Goal: Transaction & Acquisition: Complete application form

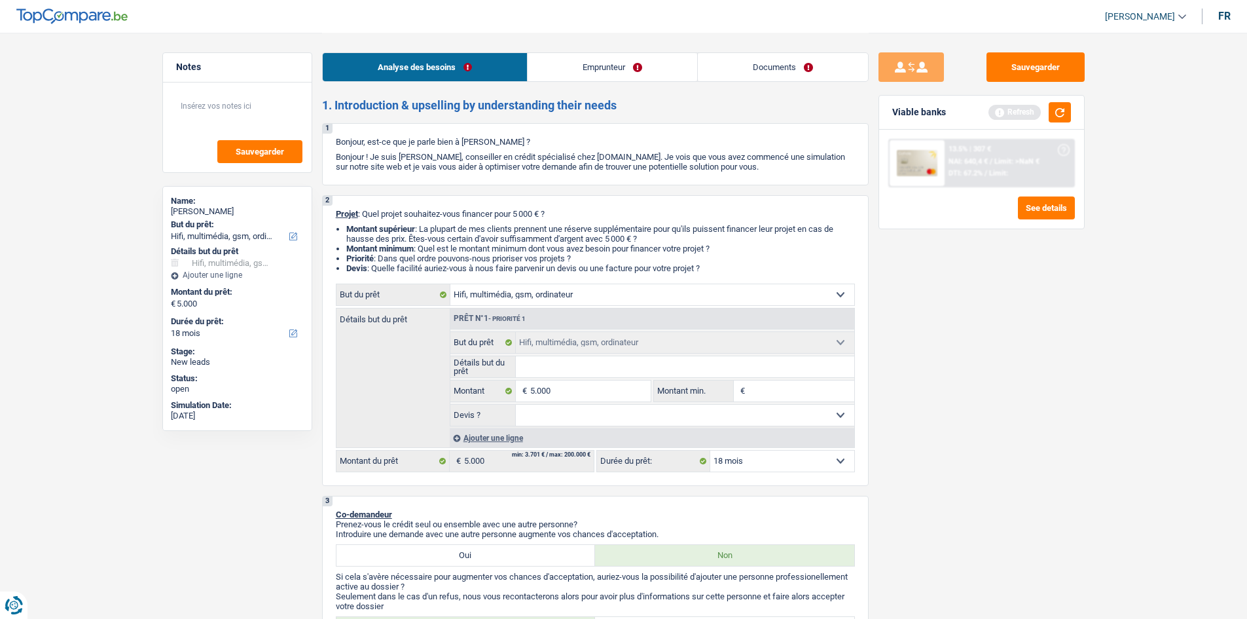
select select "tech"
select select "18"
select select "tech"
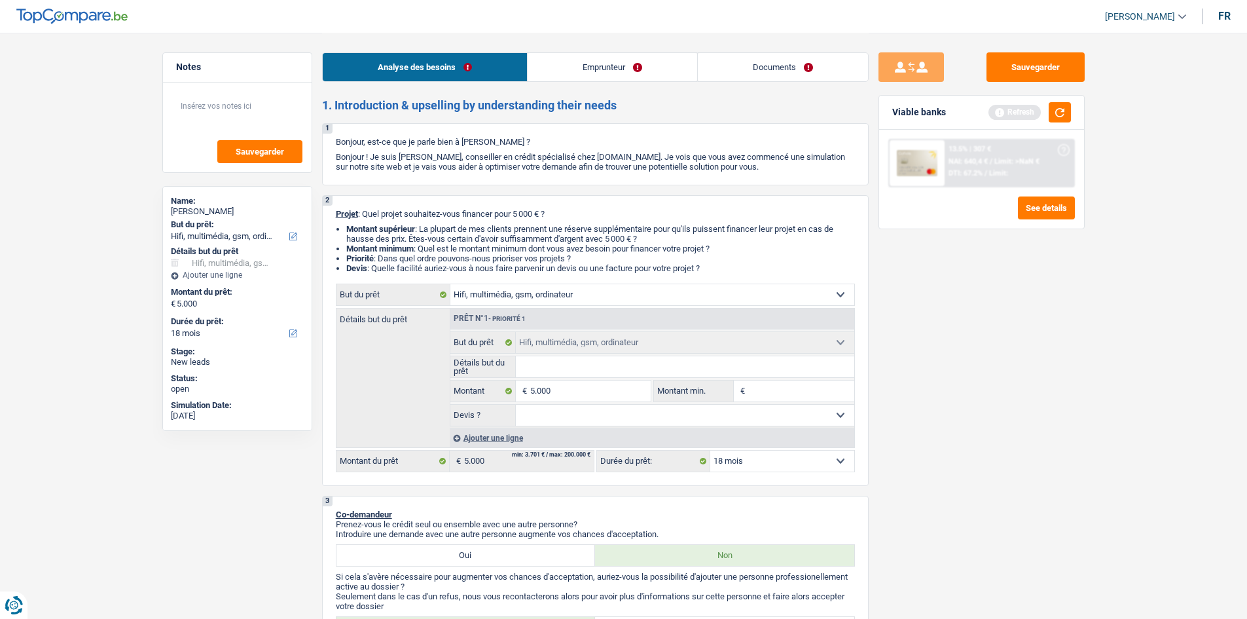
select select "18"
select select "worker"
select select "familyAllowances"
select select "netSalary"
select select "ownerWithMortgage"
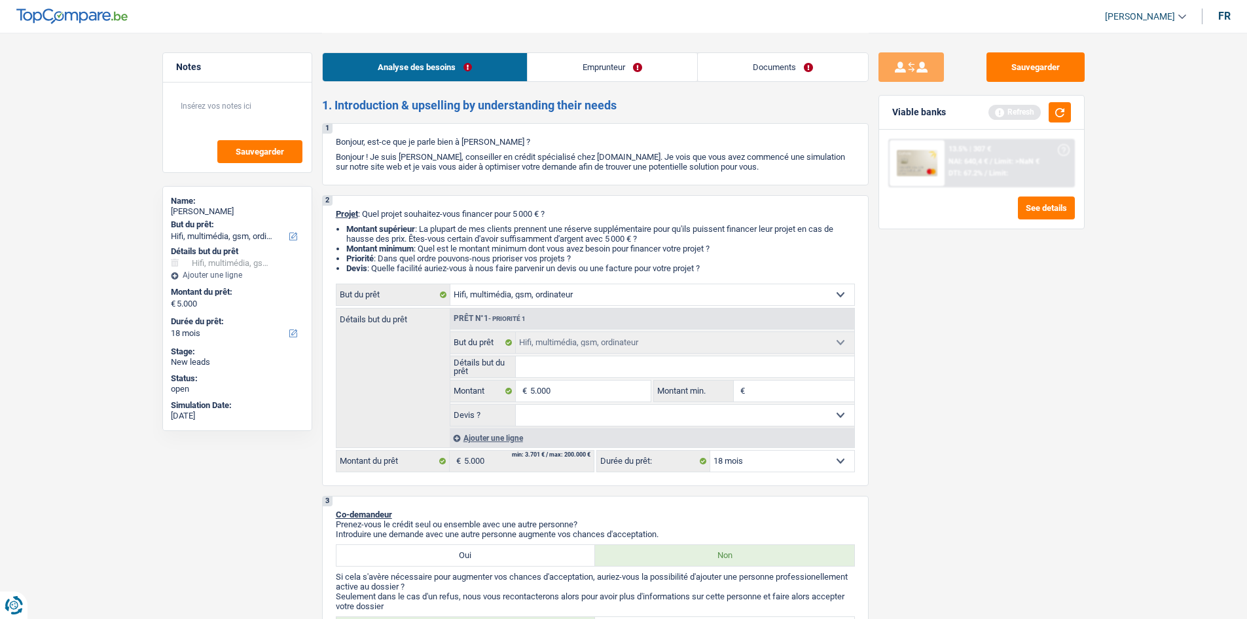
select select "mortgage"
select select "240"
select select "tech"
select select "18"
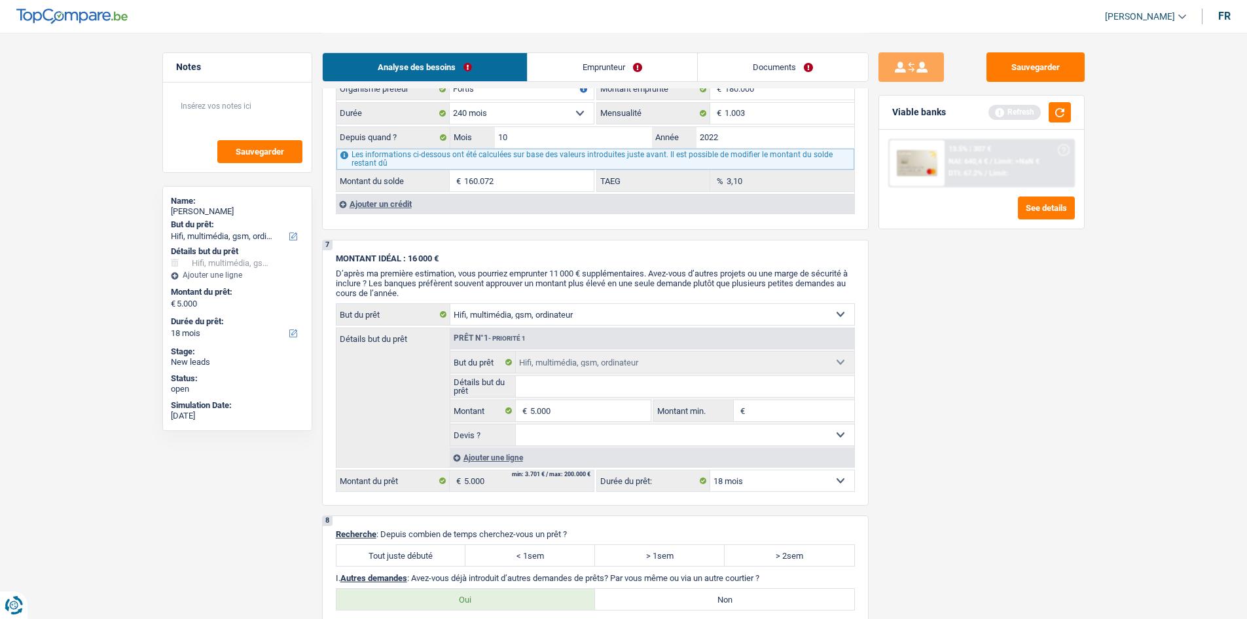
scroll to position [1178, 0]
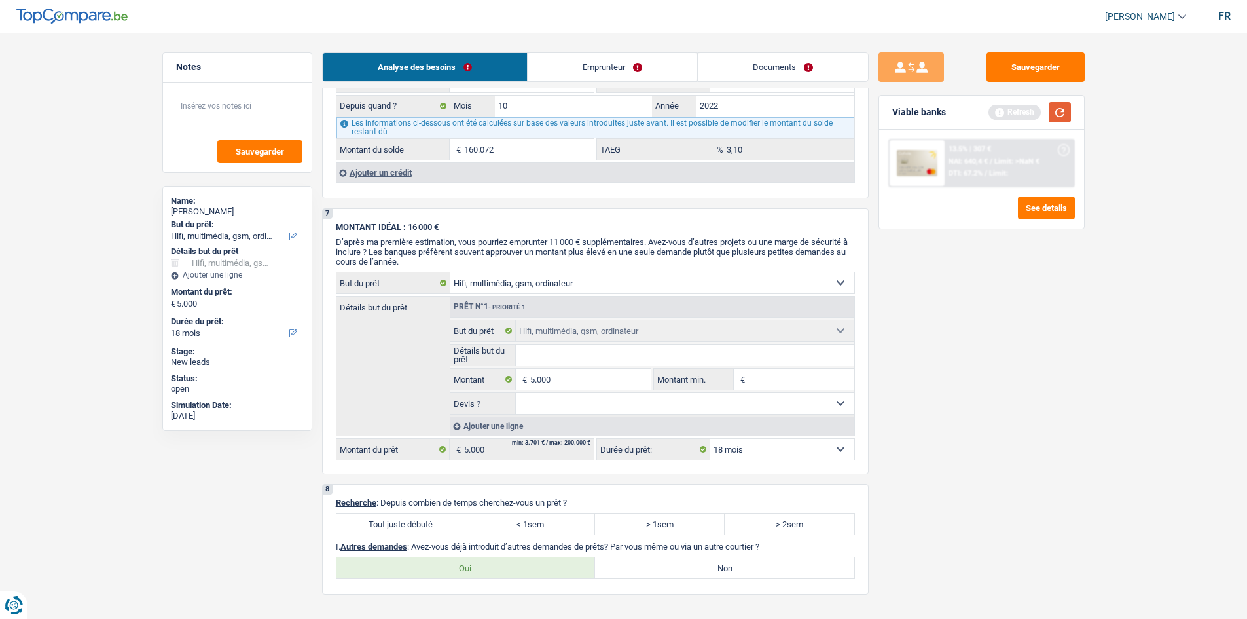
click at [1065, 111] on button "button" at bounding box center [1060, 112] width 22 height 20
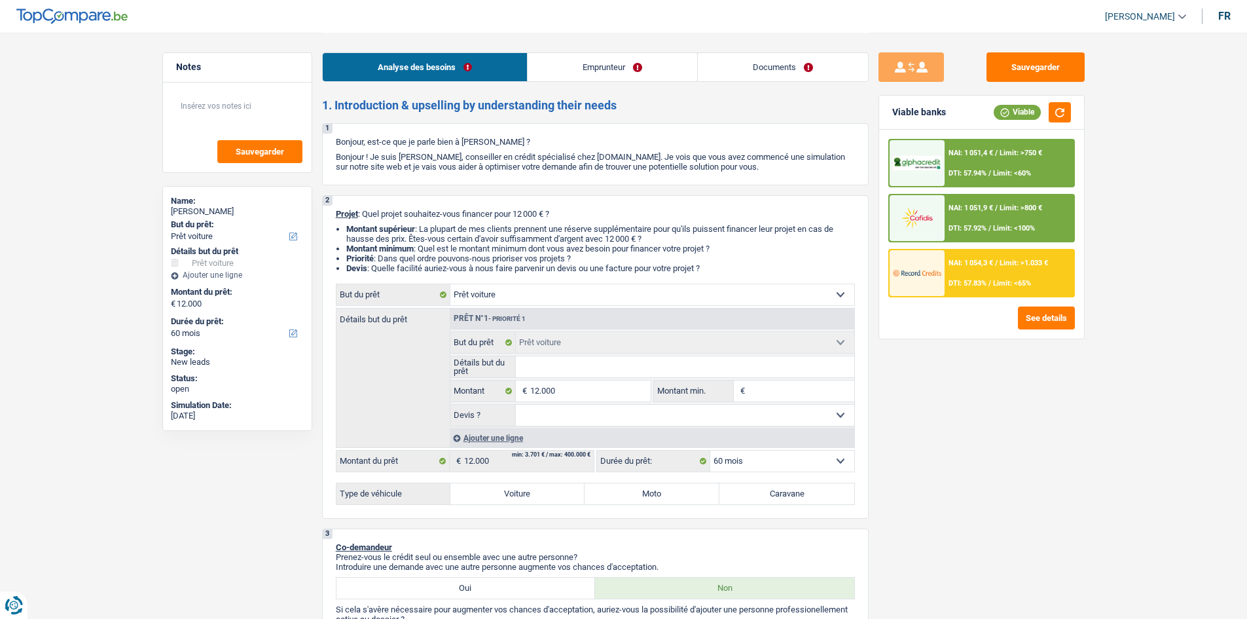
select select "car"
select select "60"
select select "car"
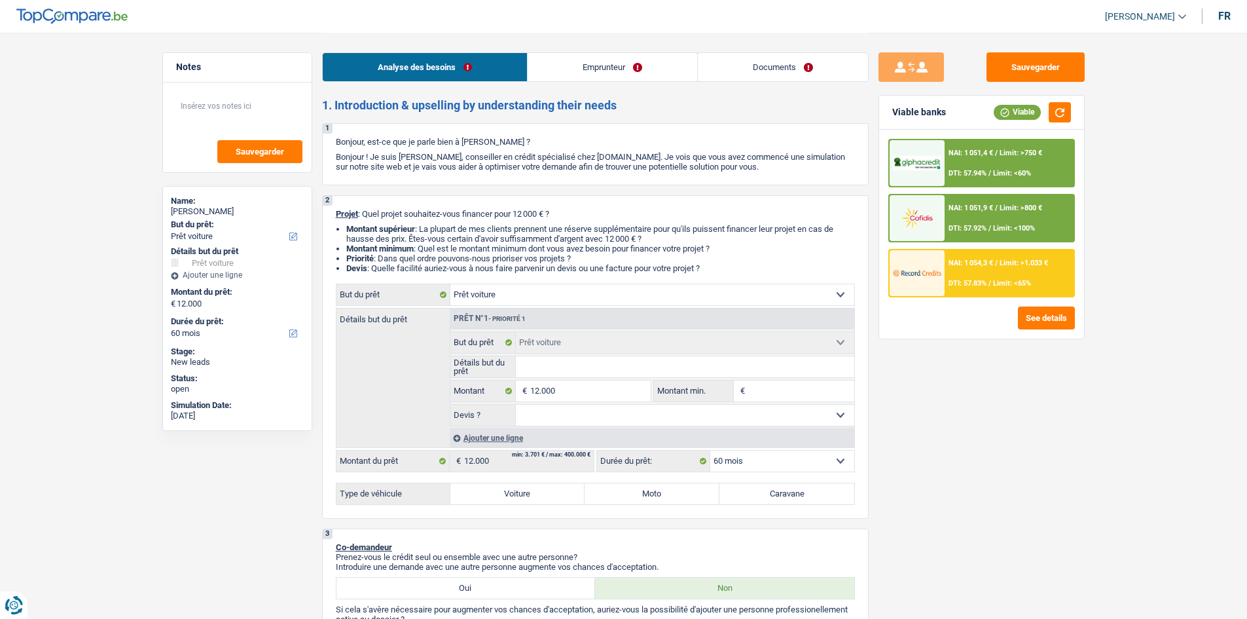
select select "60"
select select "retired"
select select "pension"
select select "ownerWithMortgage"
select select "mortgage"
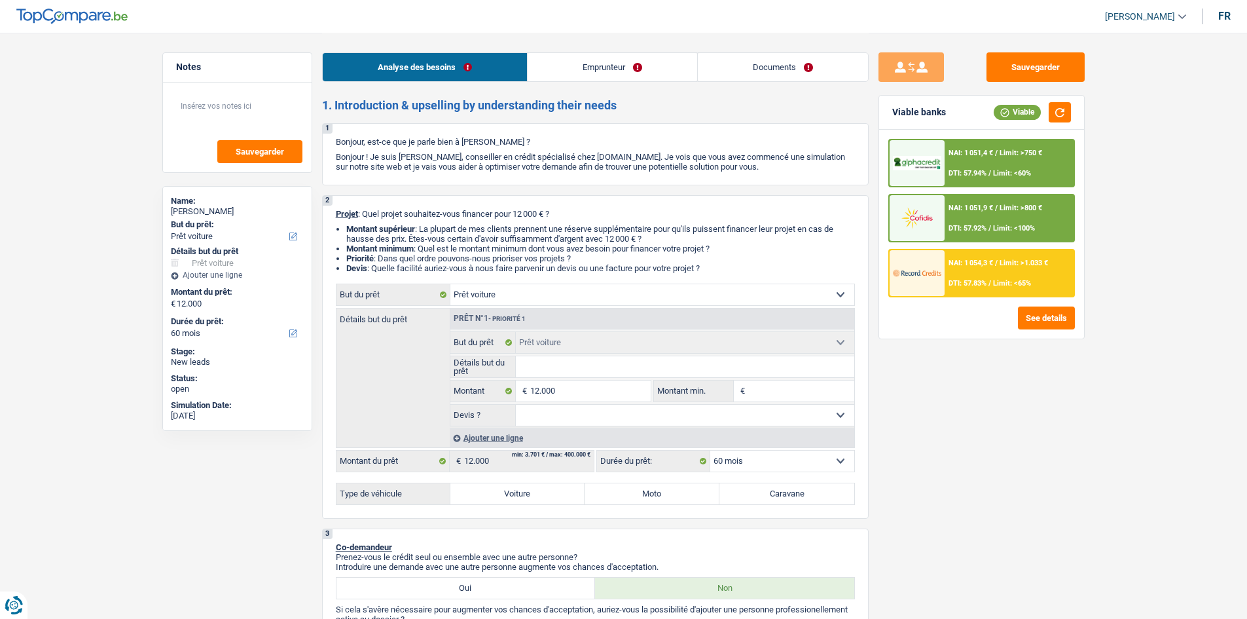
select select "180"
select select "car"
select select "60"
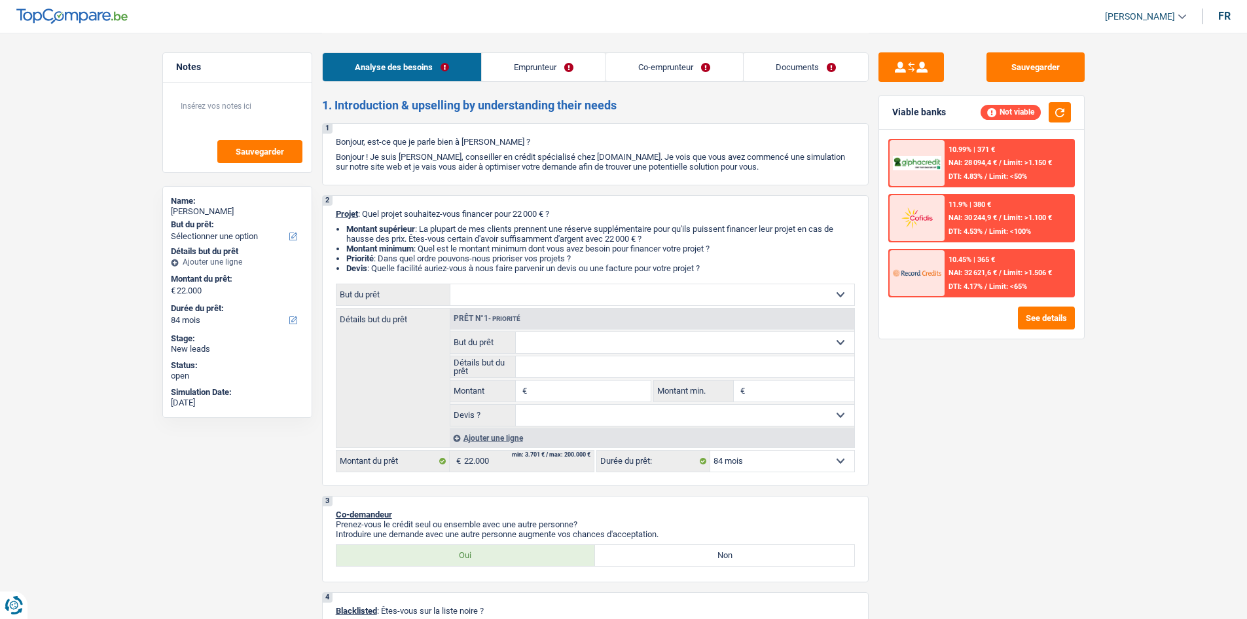
select select "84"
select select "publicEmployee"
select select "netSalary"
select select "mealVouchers"
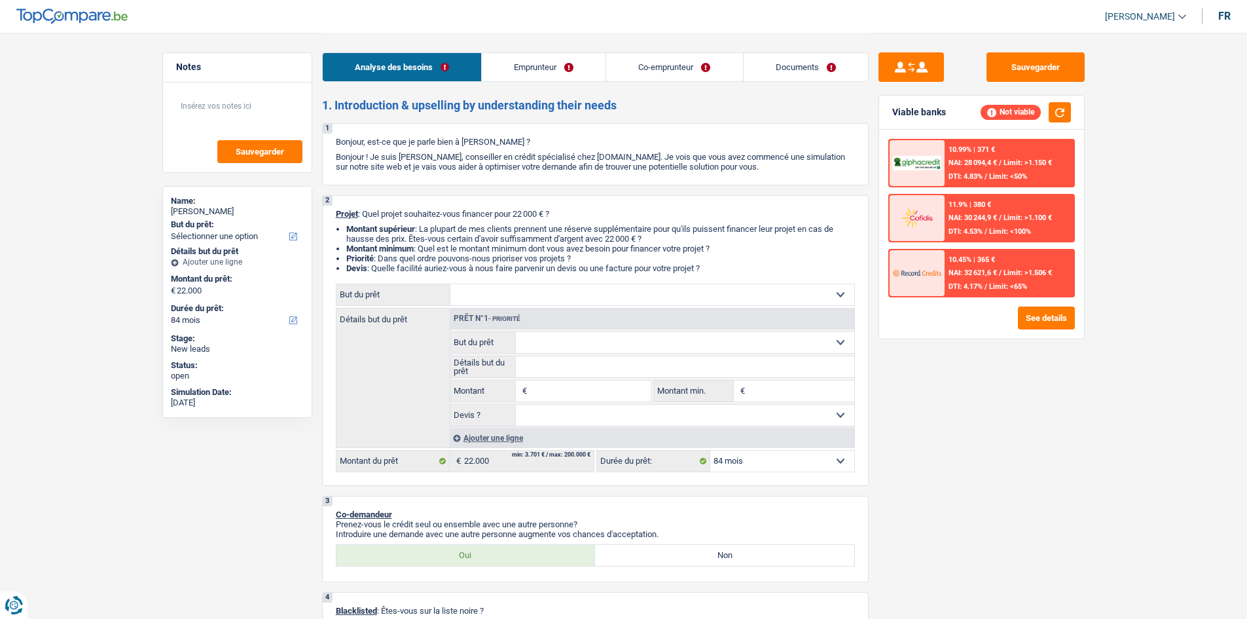
select select "rents"
select select "personalLoan"
select select "other"
select select "72"
select select "84"
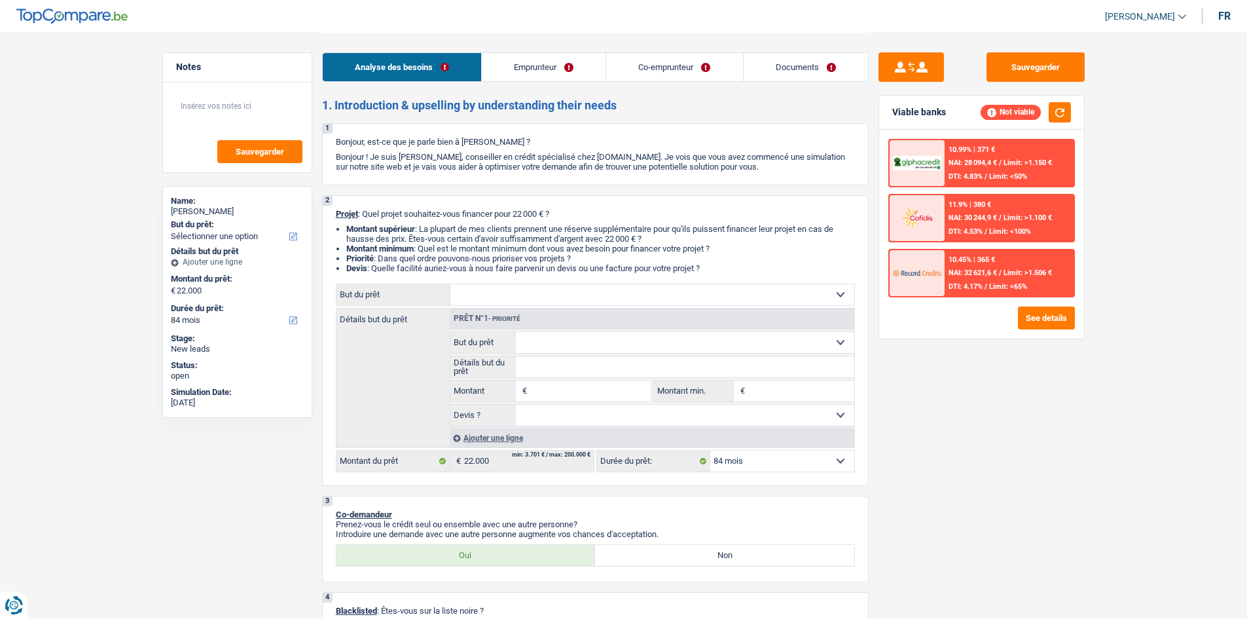
click at [647, 67] on link "Co-emprunteur" at bounding box center [674, 67] width 136 height 28
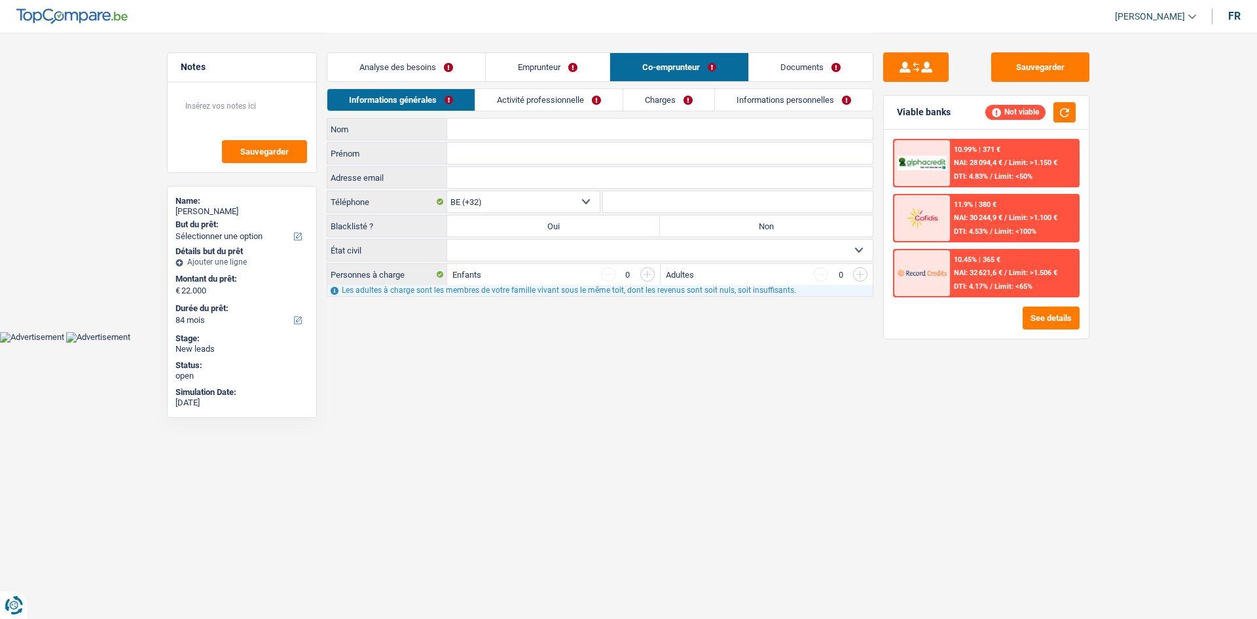
click at [566, 63] on link "Emprunteur" at bounding box center [548, 67] width 124 height 28
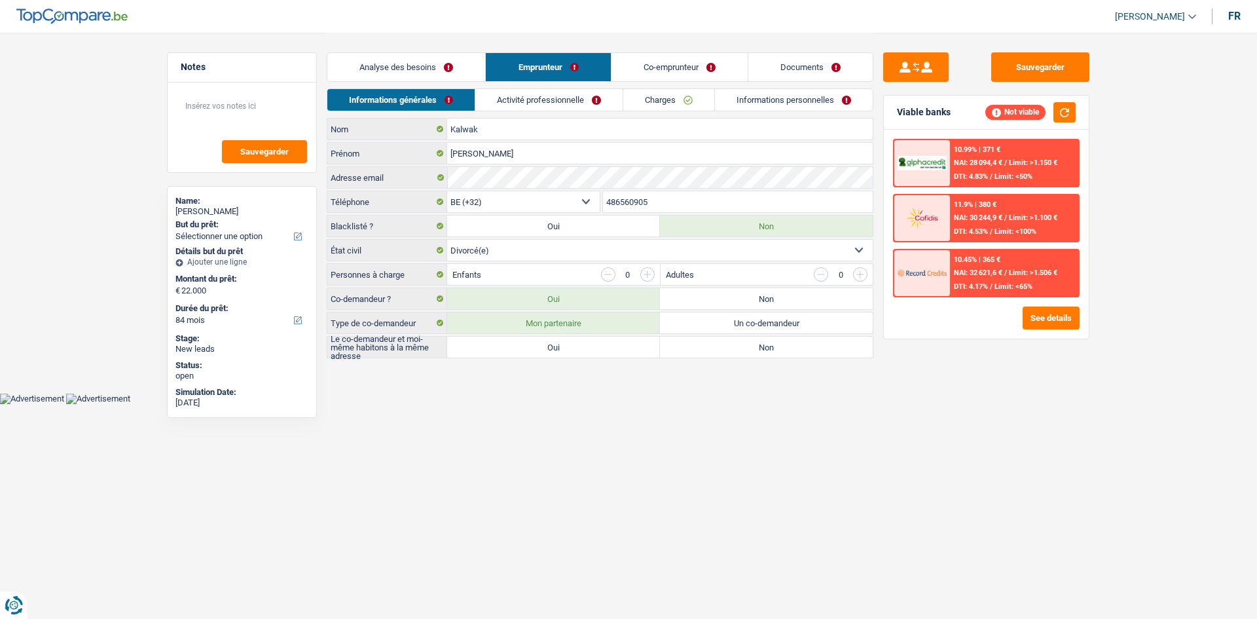
click at [760, 62] on link "Documents" at bounding box center [810, 67] width 124 height 28
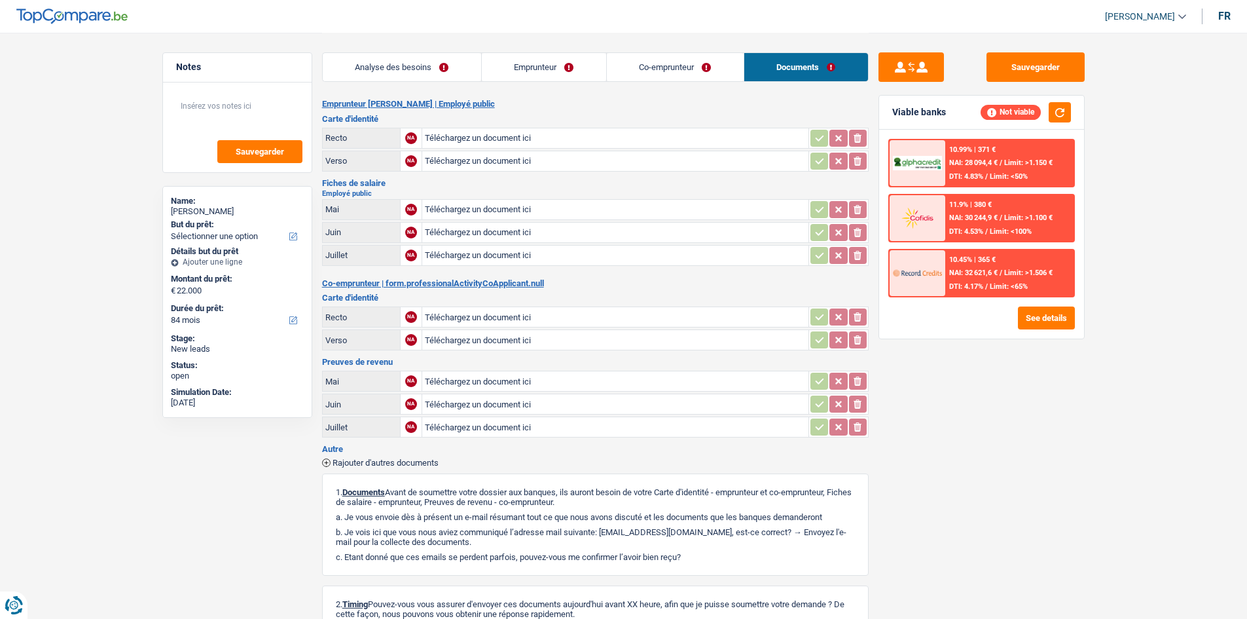
click at [702, 67] on link "Co-emprunteur" at bounding box center [675, 67] width 137 height 28
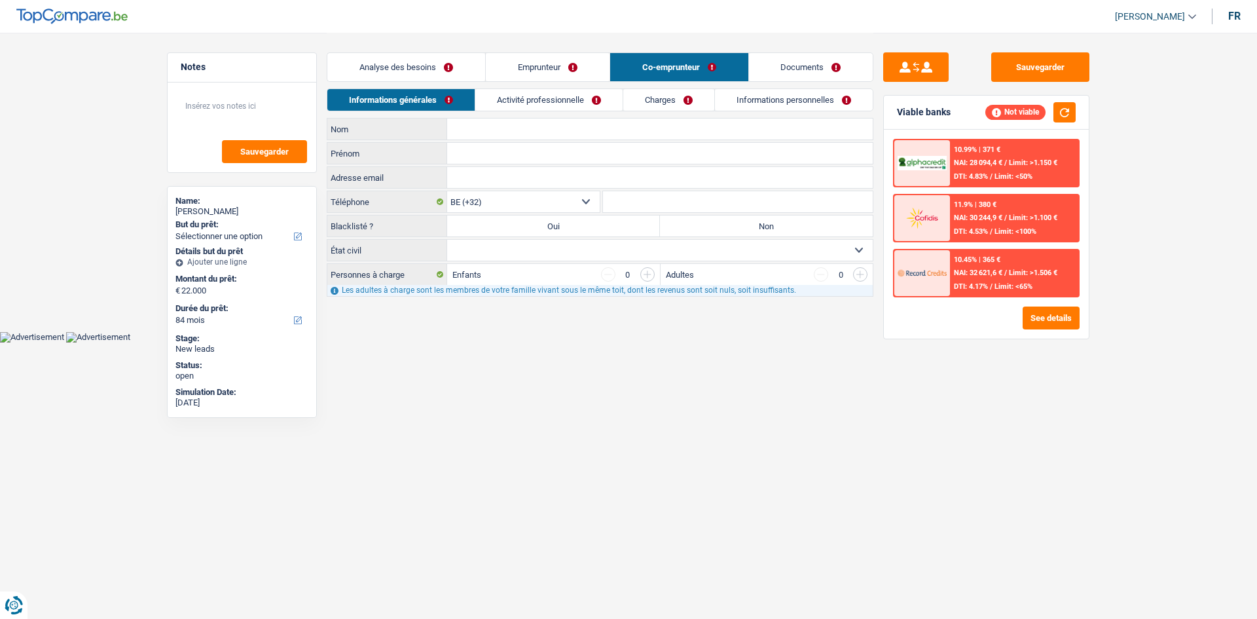
click at [585, 75] on link "Emprunteur" at bounding box center [548, 67] width 124 height 28
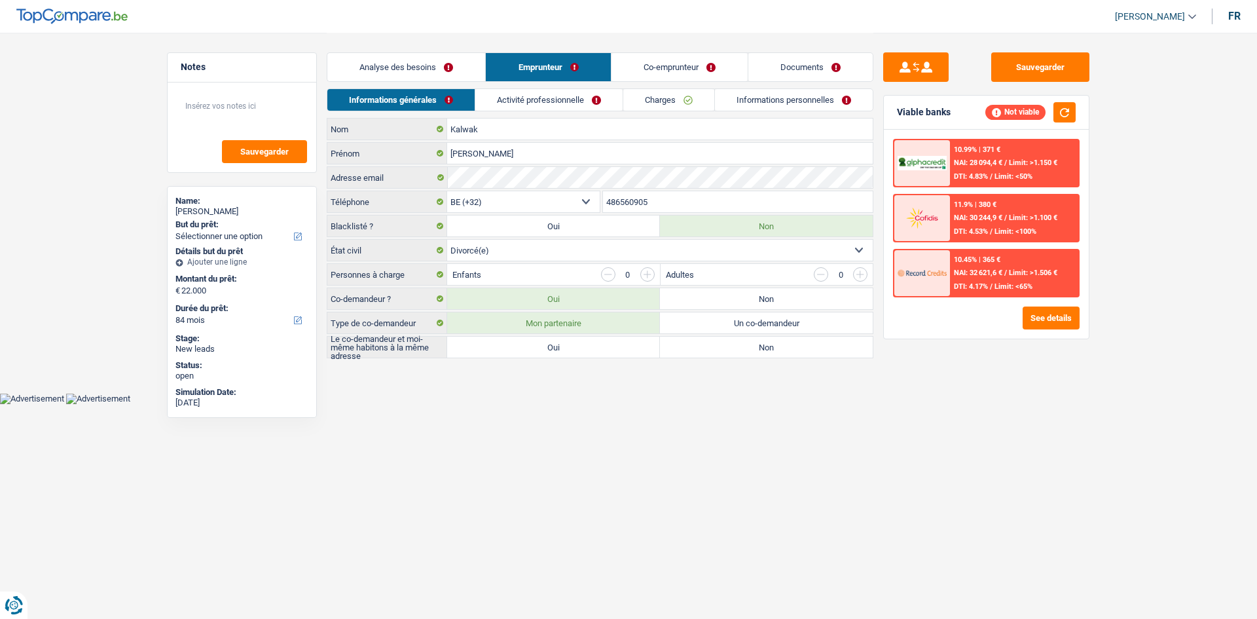
click at [715, 63] on link "Co-emprunteur" at bounding box center [679, 67] width 136 height 28
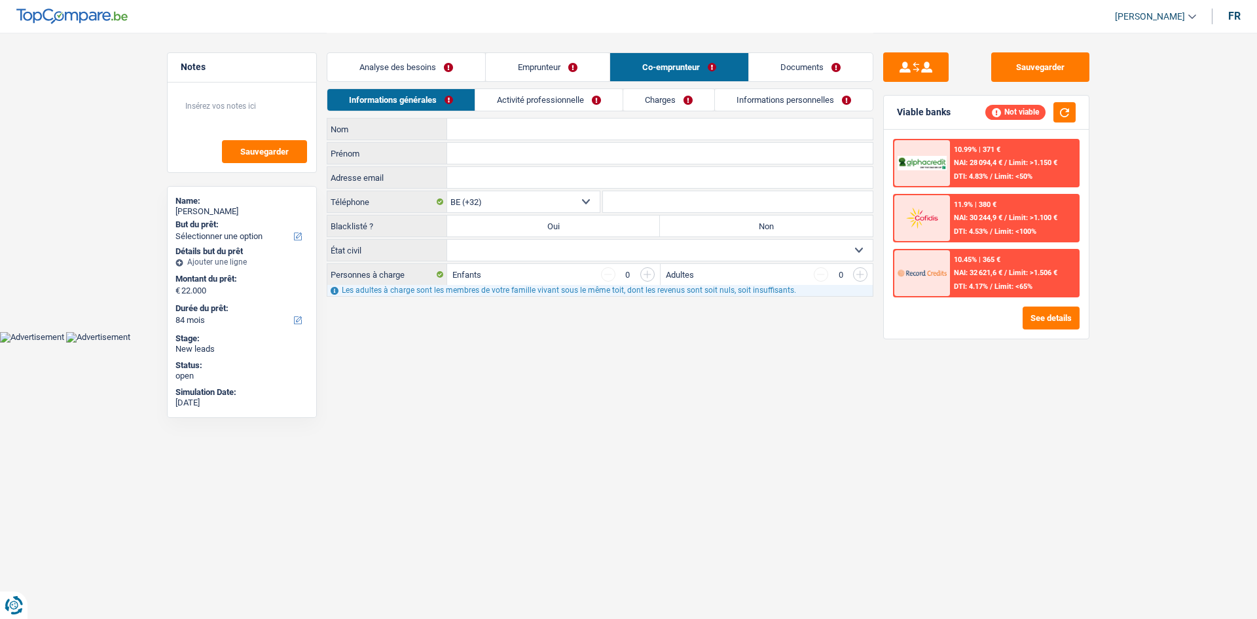
click at [770, 62] on link "Documents" at bounding box center [811, 67] width 124 height 28
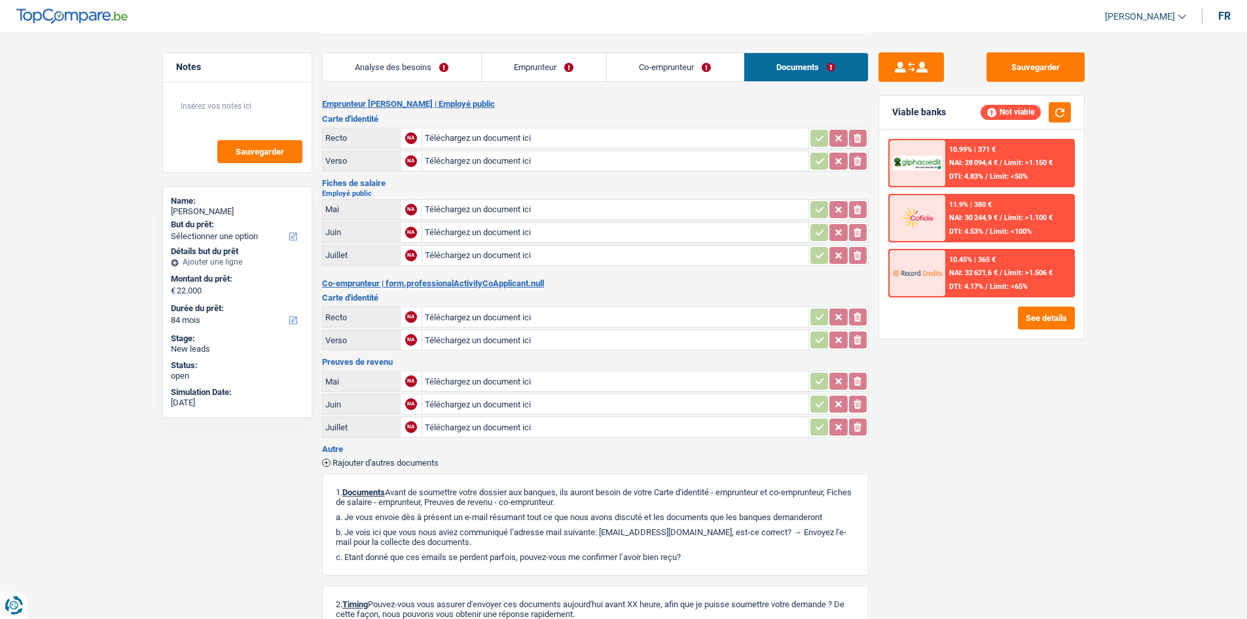
click at [579, 70] on link "Emprunteur" at bounding box center [544, 67] width 124 height 28
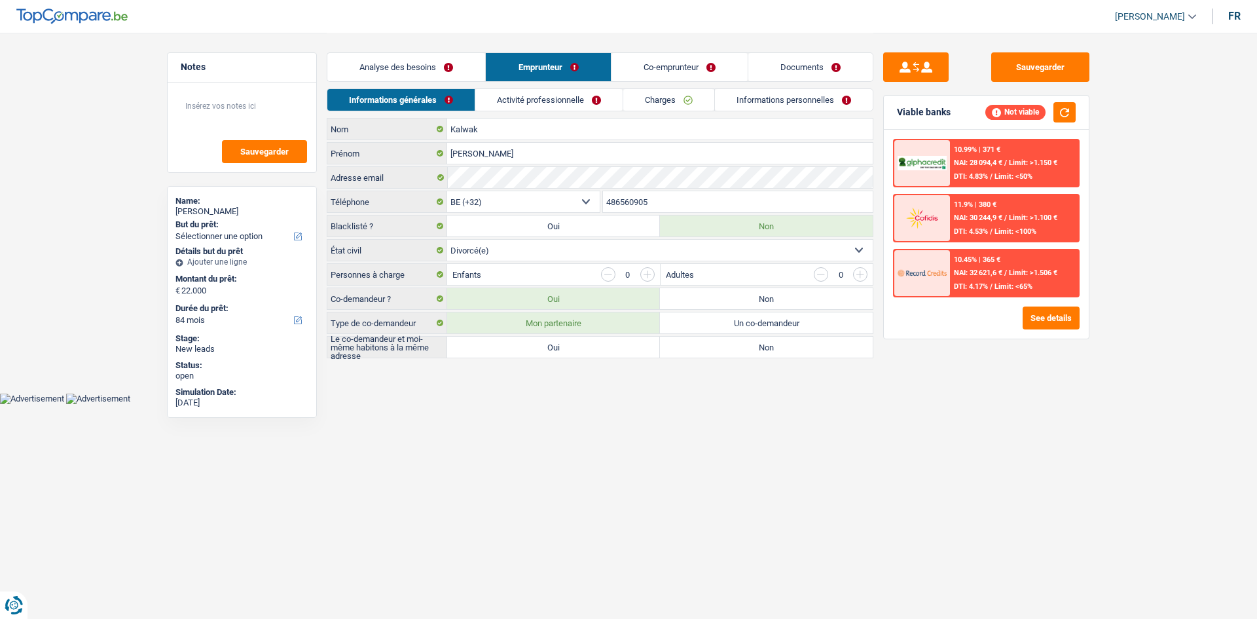
click at [628, 65] on link "Co-emprunteur" at bounding box center [679, 67] width 136 height 28
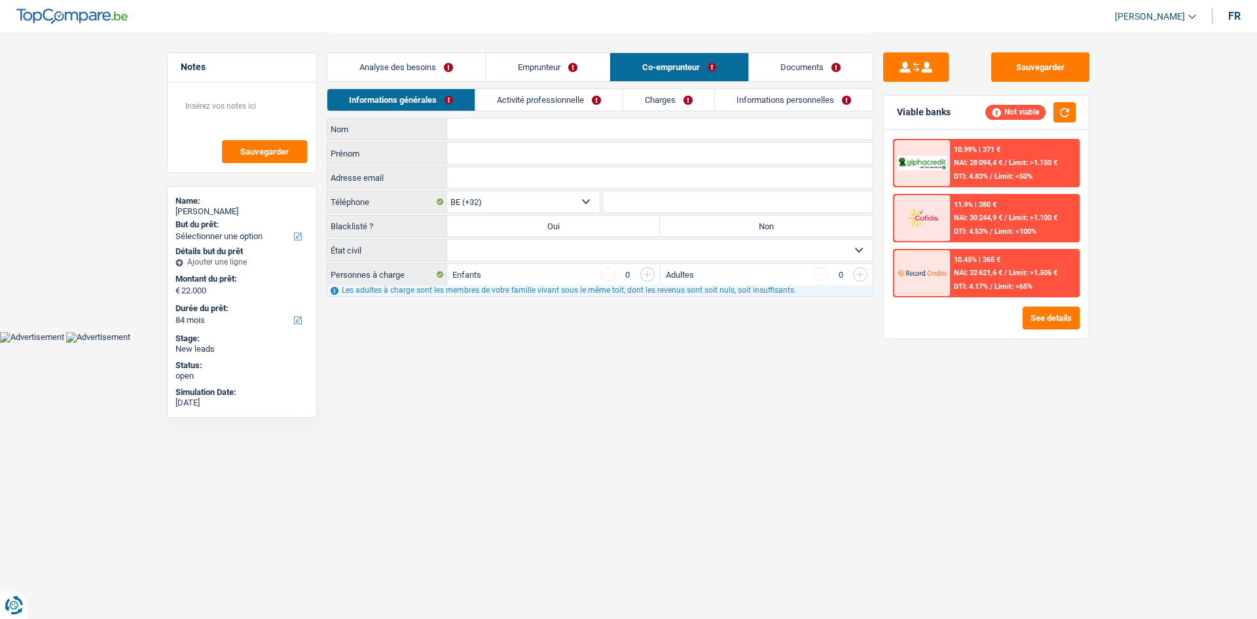
click at [802, 63] on link "Documents" at bounding box center [811, 67] width 124 height 28
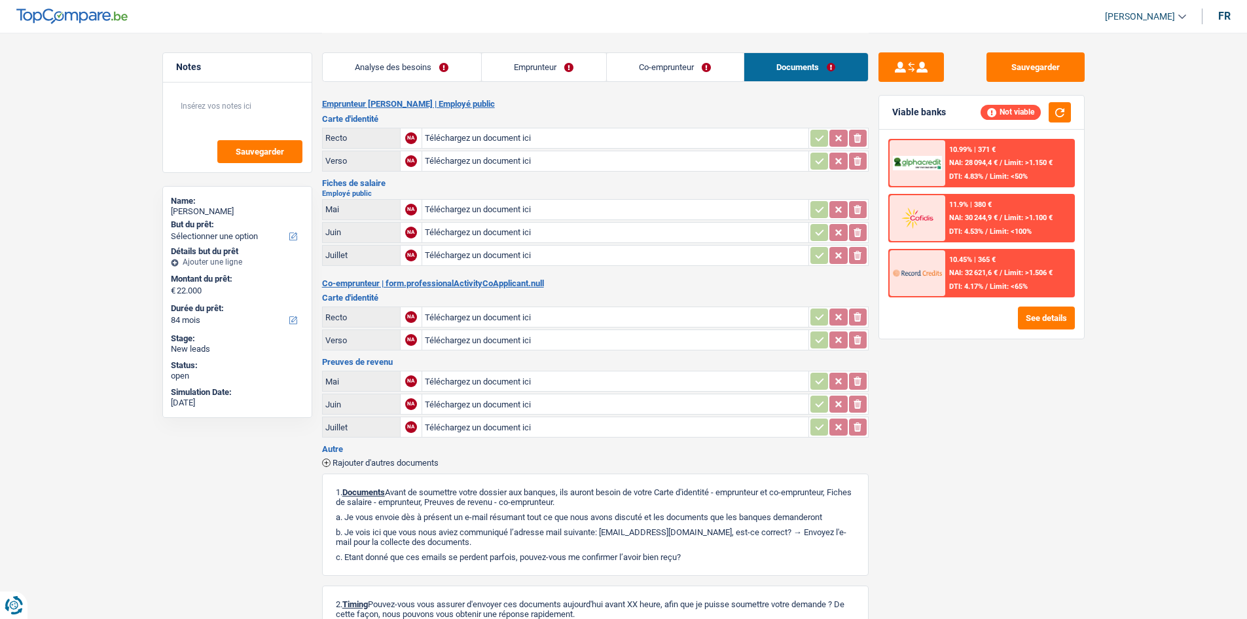
click at [655, 69] on link "Co-emprunteur" at bounding box center [675, 67] width 137 height 28
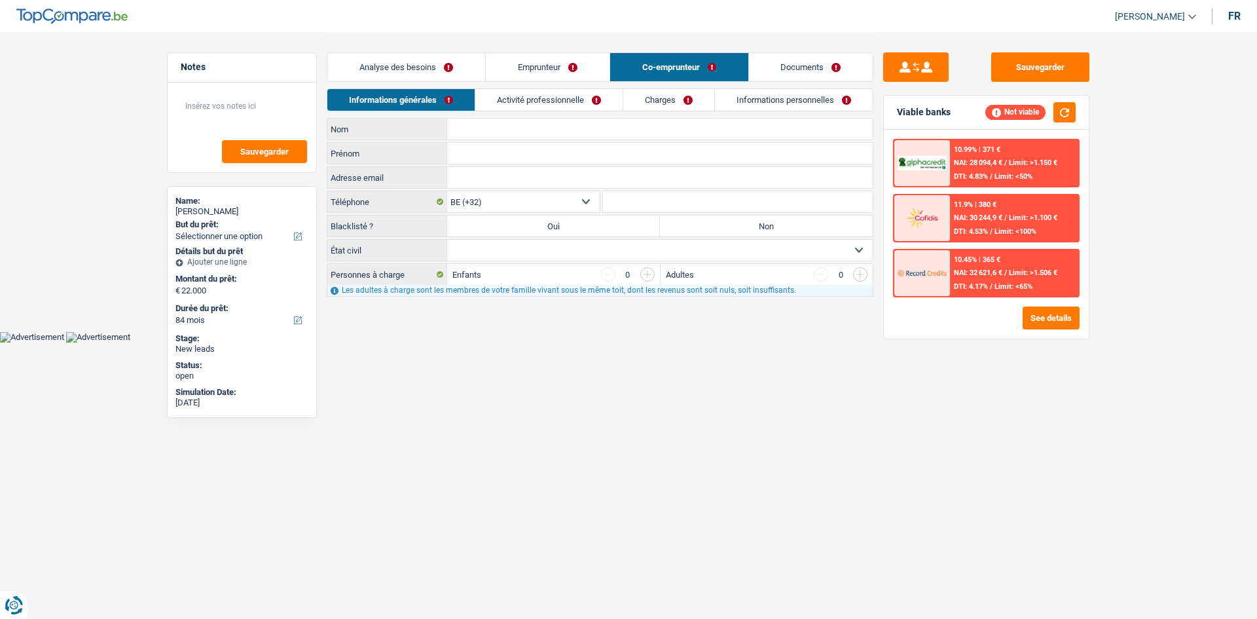
click at [587, 70] on link "Emprunteur" at bounding box center [548, 67] width 124 height 28
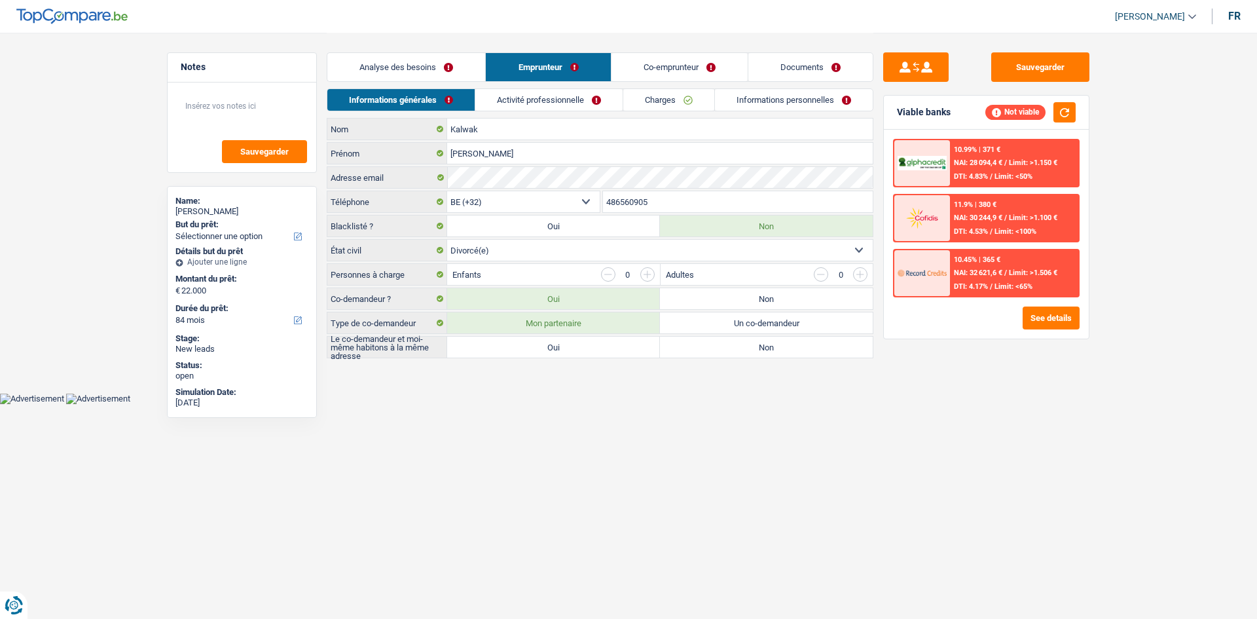
click at [466, 71] on link "Analyse des besoins" at bounding box center [406, 67] width 158 height 28
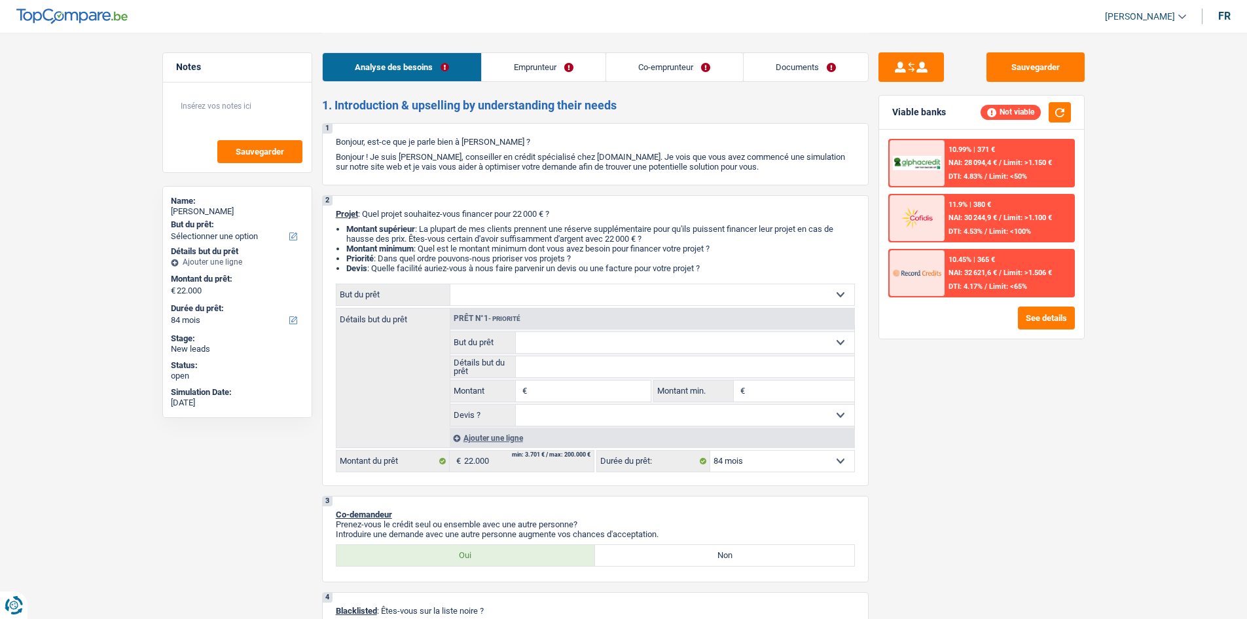
click at [535, 296] on select "Confort maison: meubles, textile, peinture, électroménager, outillage non-profe…" at bounding box center [652, 294] width 404 height 21
select select "household"
click at [450, 284] on select "Confort maison: meubles, textile, peinture, électroménager, outillage non-profe…" at bounding box center [652, 294] width 404 height 21
select select "household"
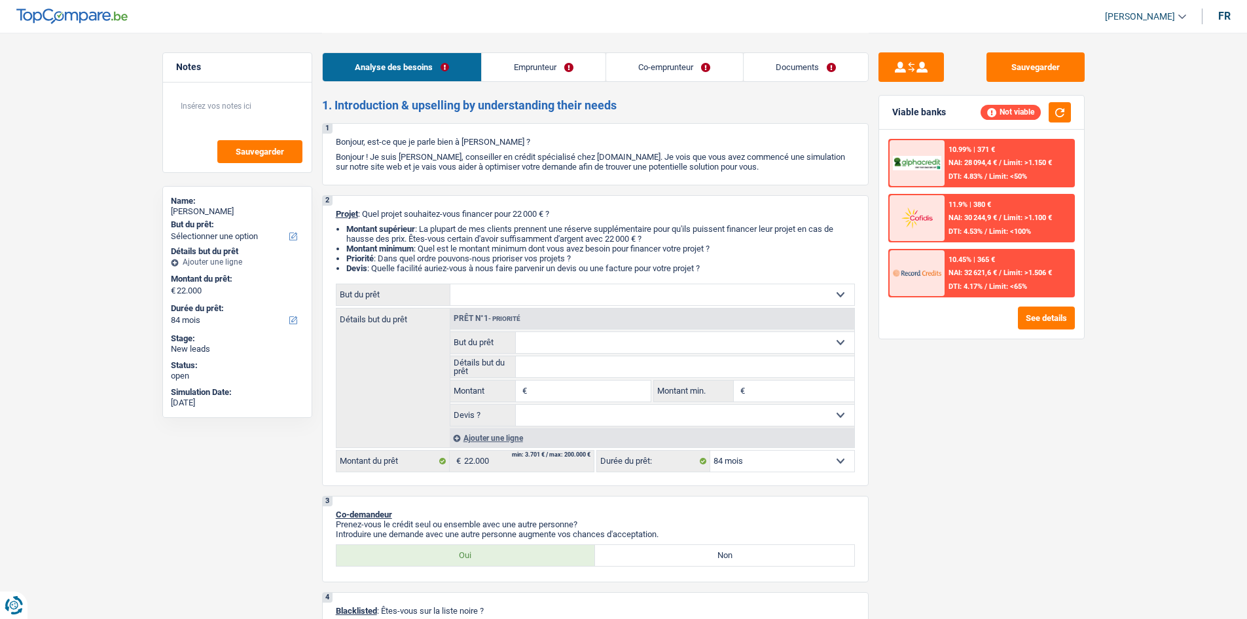
type input "22.000"
select select "household"
type input "22.000"
select select "household"
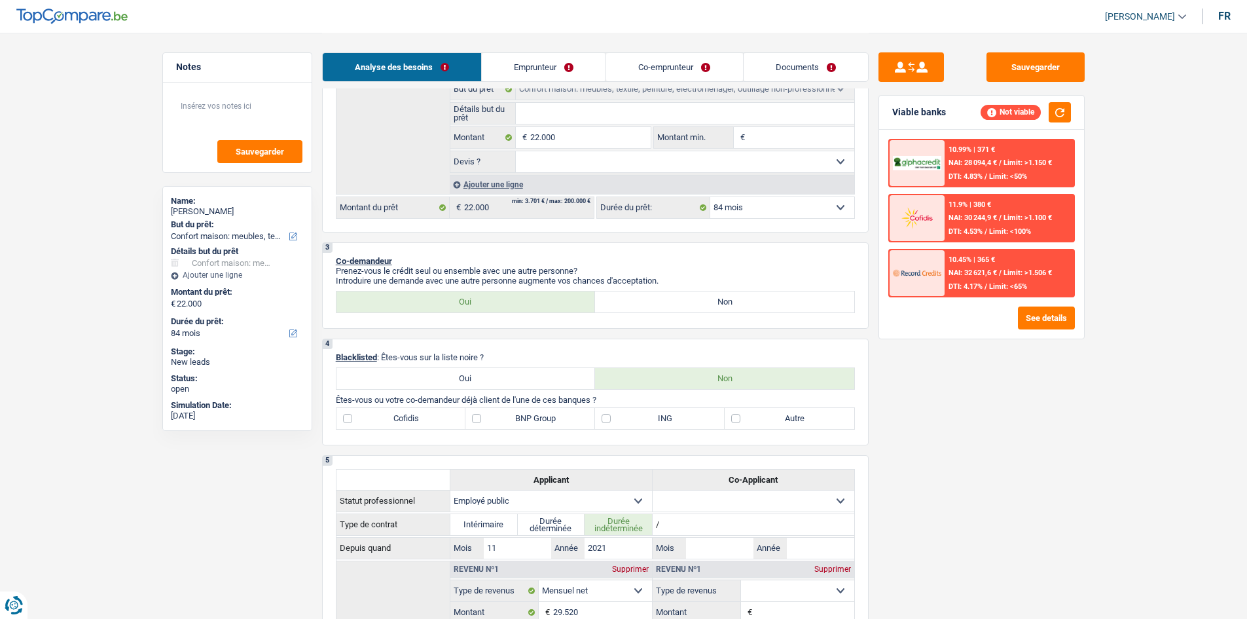
scroll to position [327, 0]
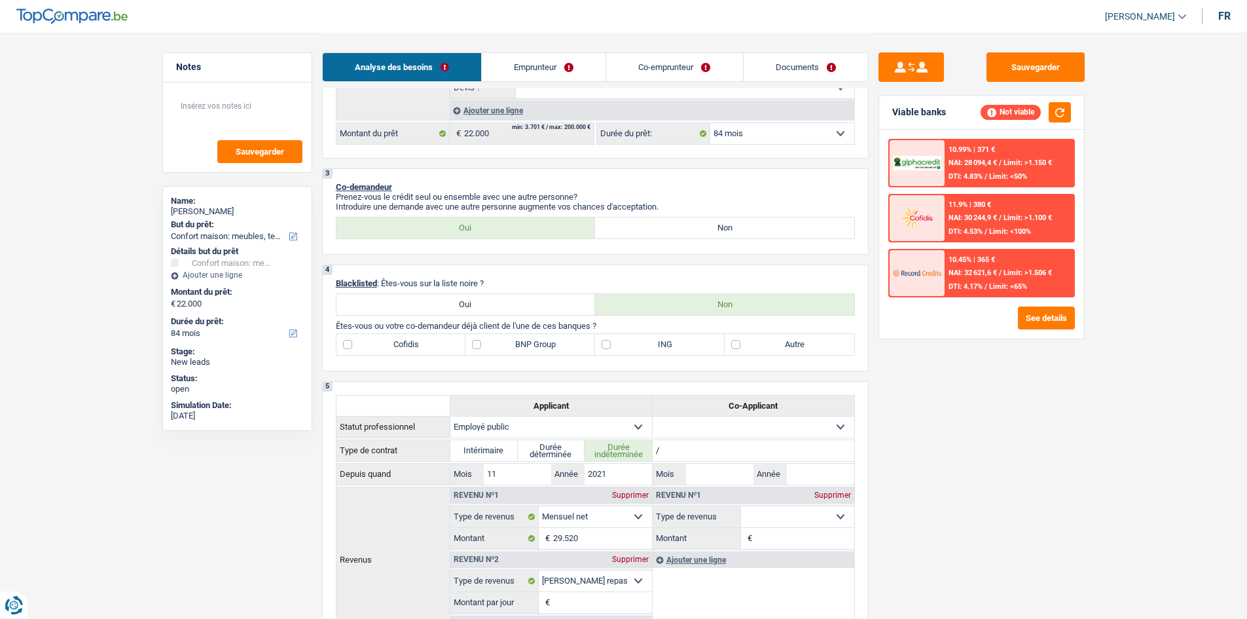
click at [604, 345] on label "ING" at bounding box center [660, 344] width 130 height 21
click at [603, 350] on label "ING" at bounding box center [660, 344] width 130 height 21
click at [603, 350] on input "ING" at bounding box center [660, 344] width 130 height 21
checkbox input "true"
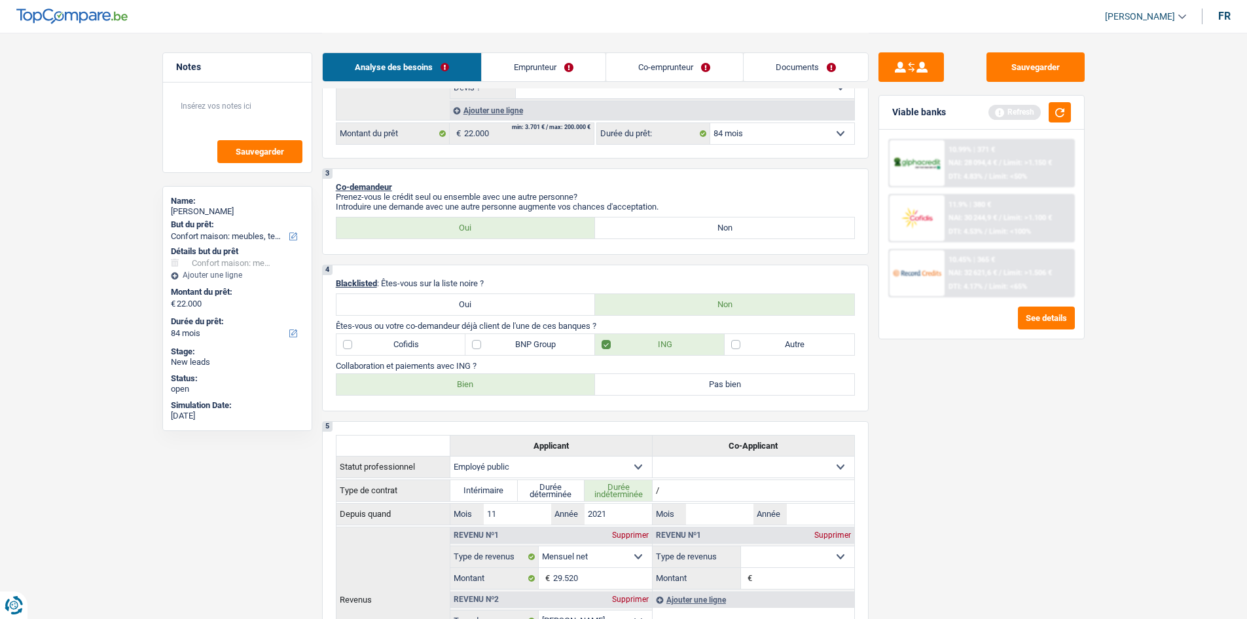
click at [469, 383] on label "Bien" at bounding box center [465, 384] width 259 height 21
click at [469, 383] on input "Bien" at bounding box center [465, 384] width 259 height 21
radio input "true"
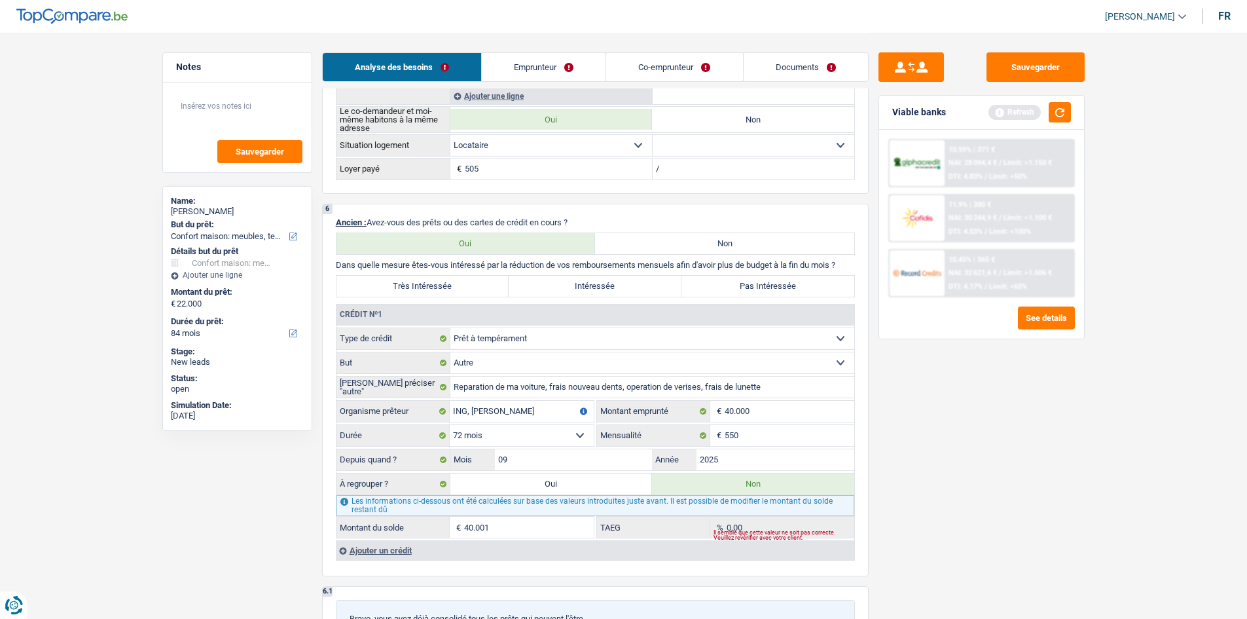
scroll to position [916, 0]
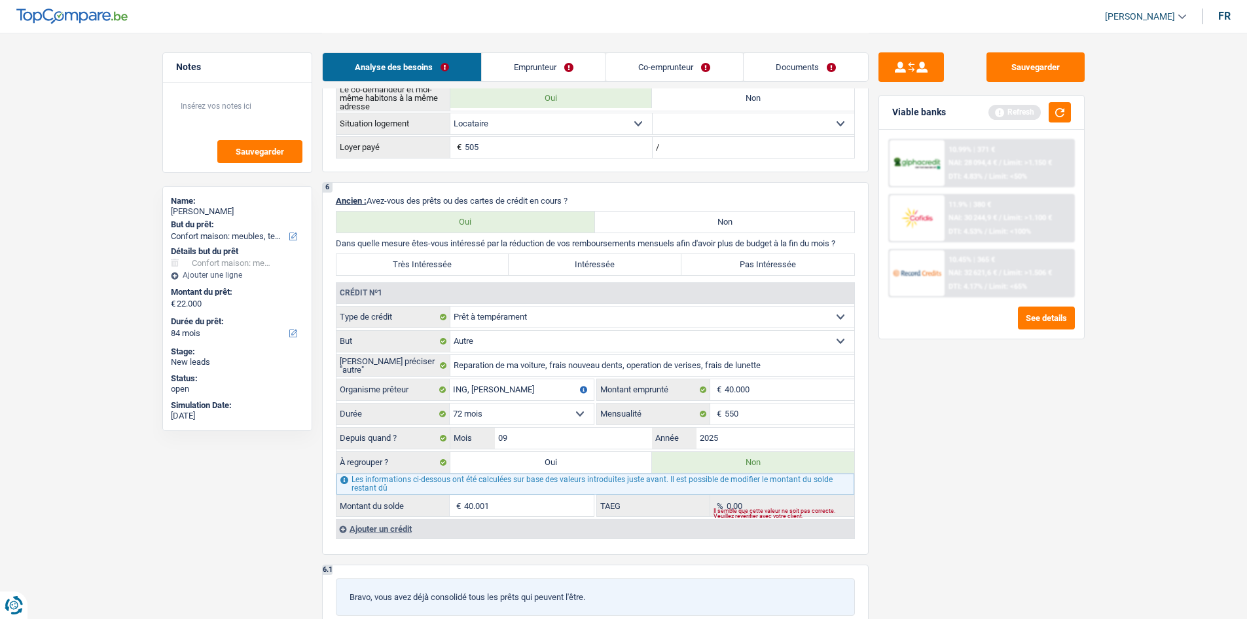
click at [572, 314] on select "Carte ou ouverture de crédit Prêt hypothécaire Vente à tempérament Prêt à tempé…" at bounding box center [652, 316] width 404 height 21
click at [450, 306] on select "Carte ou ouverture de crédit Prêt hypothécaire Vente à tempérament Prêt à tempé…" at bounding box center [652, 316] width 404 height 21
click at [523, 384] on input "ING, Vifina" at bounding box center [522, 389] width 144 height 21
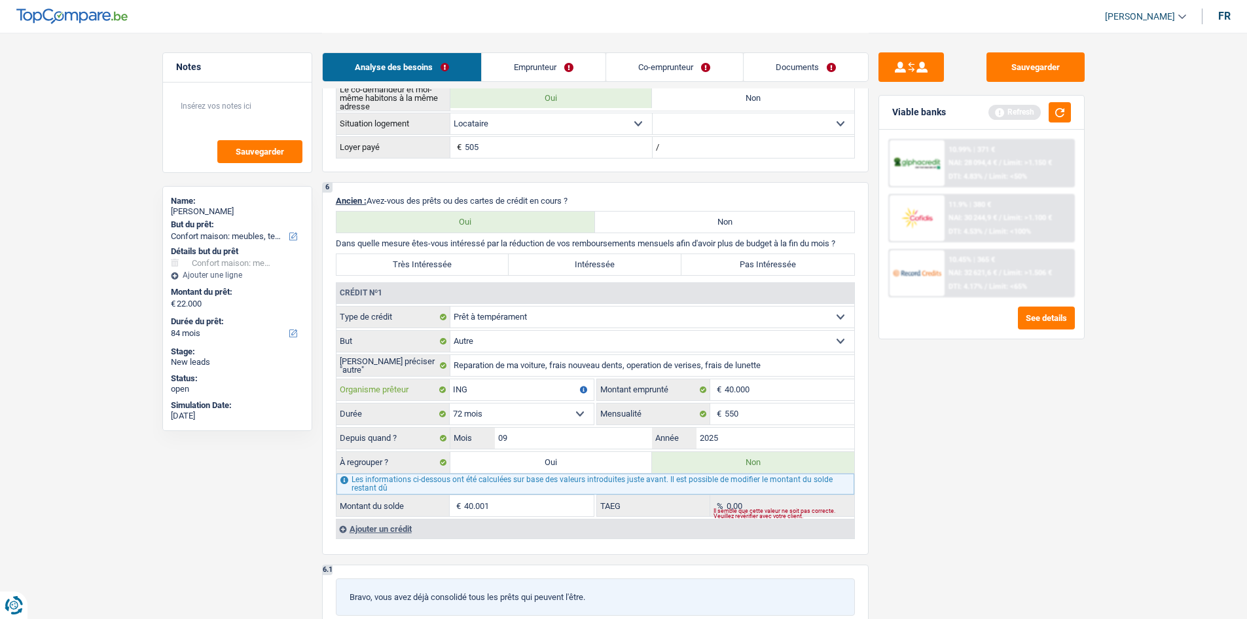
type input "ING"
click at [765, 388] on input "40.000" at bounding box center [790, 389] width 130 height 21
type input "4.000"
select select
type input "4"
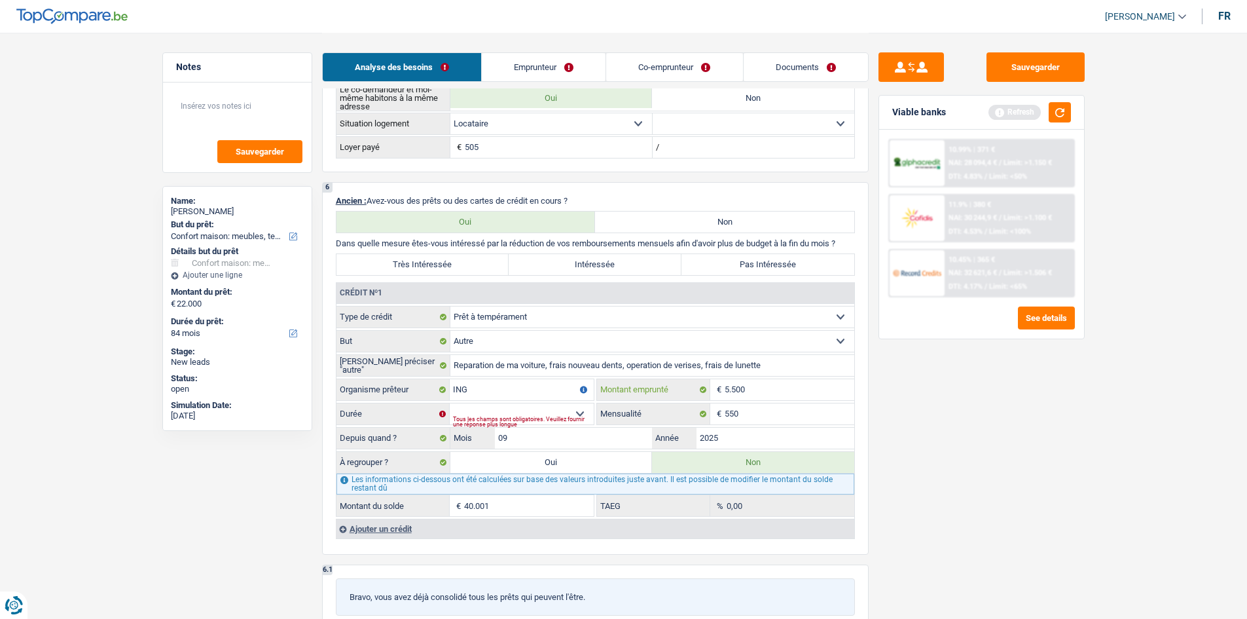
type input "5.500"
click at [571, 340] on select "Confort maison: meubles, textile, peinture, électroménager, outillage non-profe…" at bounding box center [652, 341] width 404 height 21
click at [591, 340] on select "Confort maison: meubles, textile, peinture, électroménager, outillage non-profe…" at bounding box center [652, 341] width 404 height 21
click at [579, 412] on select "12 mois 18 mois 24 mois 30 mois 36 mois Sélectionner une option" at bounding box center [522, 413] width 144 height 21
click at [576, 410] on select "12 mois 18 mois 24 mois 30 mois 36 mois Sélectionner une option" at bounding box center [522, 413] width 144 height 21
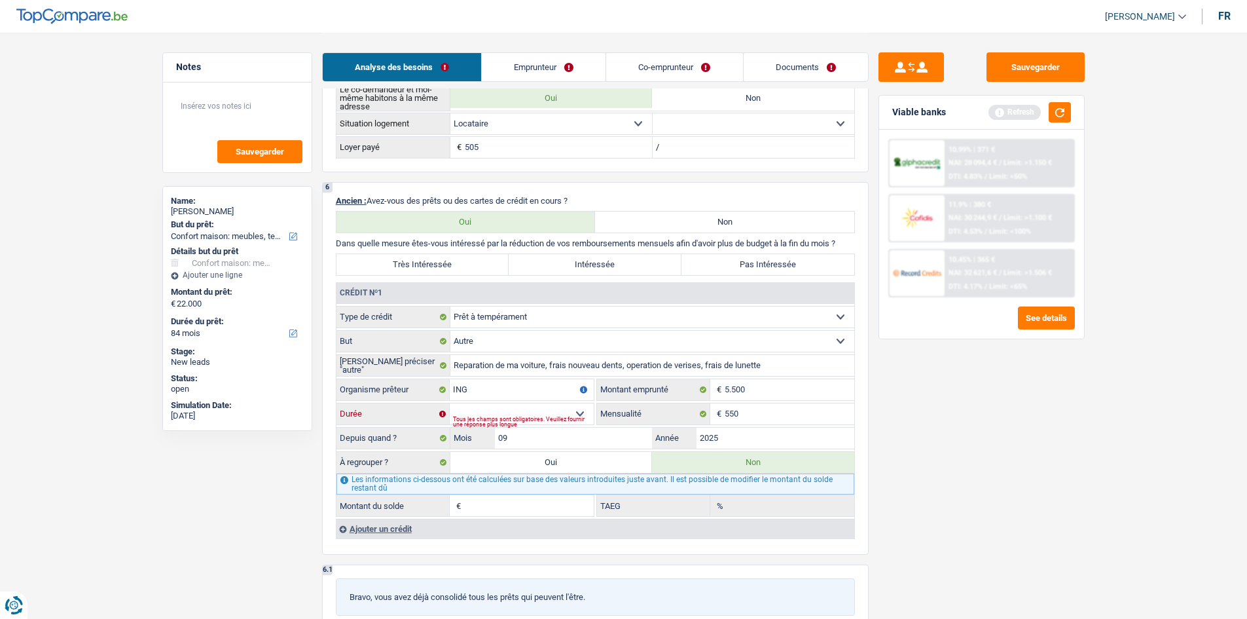
click at [522, 412] on select "12 mois 18 mois 24 mois 30 mois 36 mois Sélectionner une option" at bounding box center [522, 413] width 144 height 21
click at [757, 414] on input "550" at bounding box center [790, 413] width 130 height 21
type input "5"
type input "160"
click at [554, 419] on div "Tous les champs sont obligatoires. Veuillez fournir une réponse plus longue" at bounding box center [523, 421] width 141 height 5
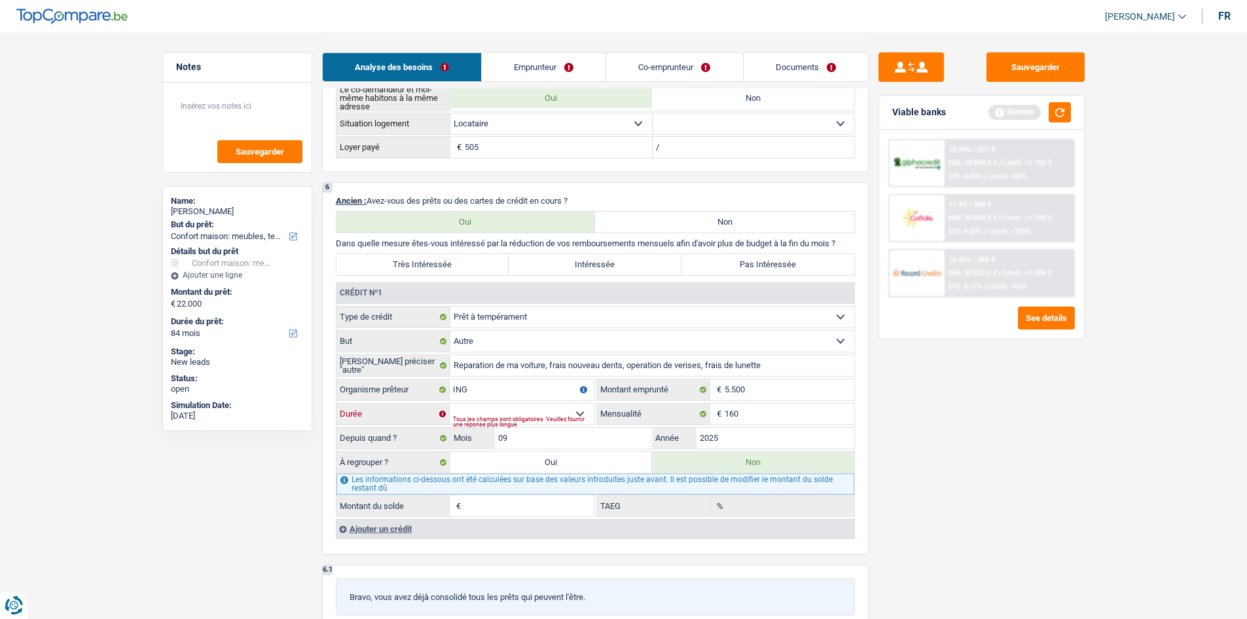
click at [576, 414] on select "12 mois 18 mois 24 mois 30 mois 36 mois Sélectionner une option" at bounding box center [522, 413] width 144 height 21
click at [920, 431] on div "Sauvegarder Viable banks Refresh 10.99% | 371 € NAI: 28 094,4 € / Limit: >1.150…" at bounding box center [982, 324] width 226 height 545
click at [555, 437] on input "09" at bounding box center [574, 437] width 158 height 21
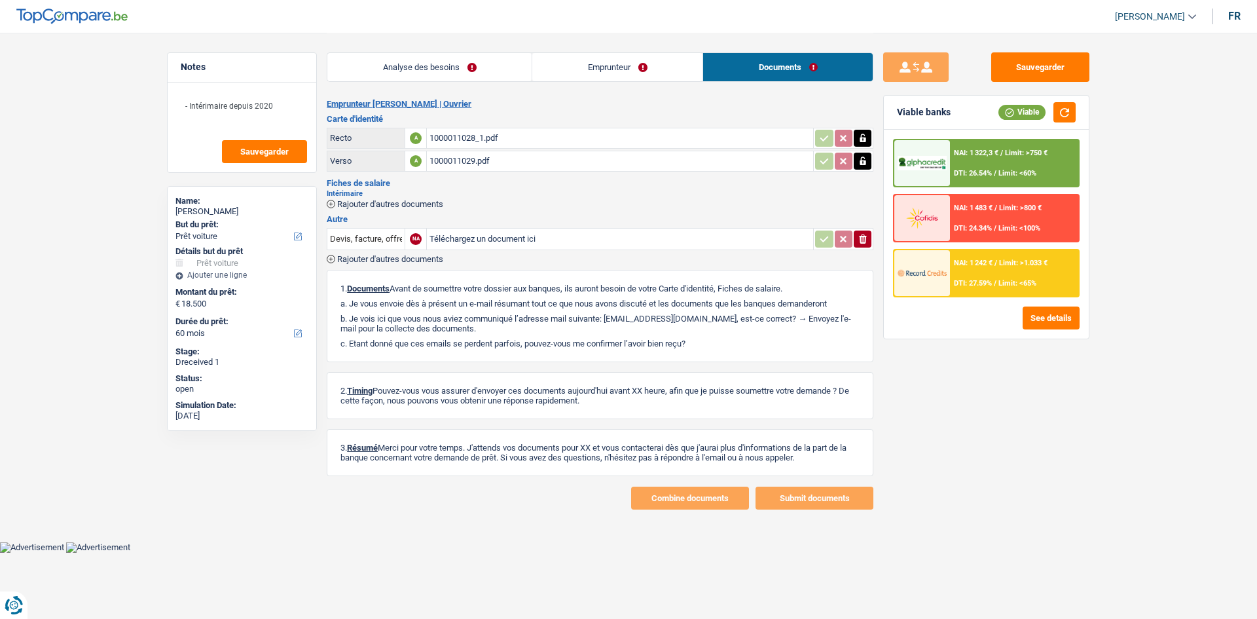
select select "car"
select select "60"
select select "worker"
select select "netSalary"
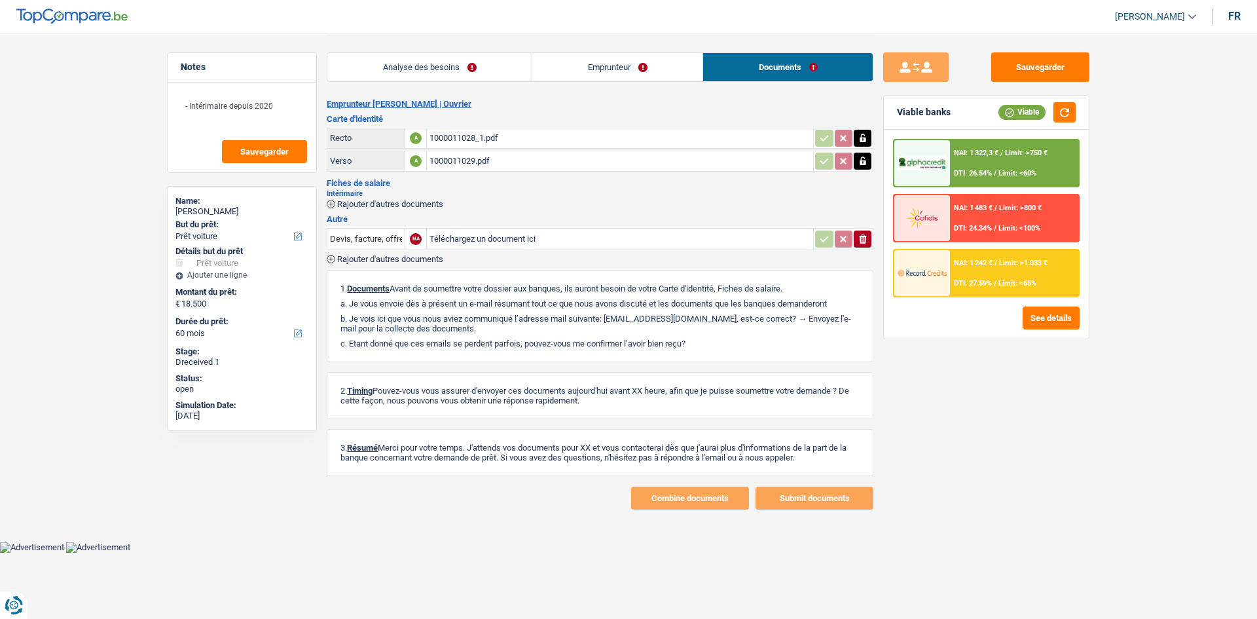
select select "mealVouchers"
click at [587, 75] on link "Emprunteur" at bounding box center [617, 67] width 170 height 28
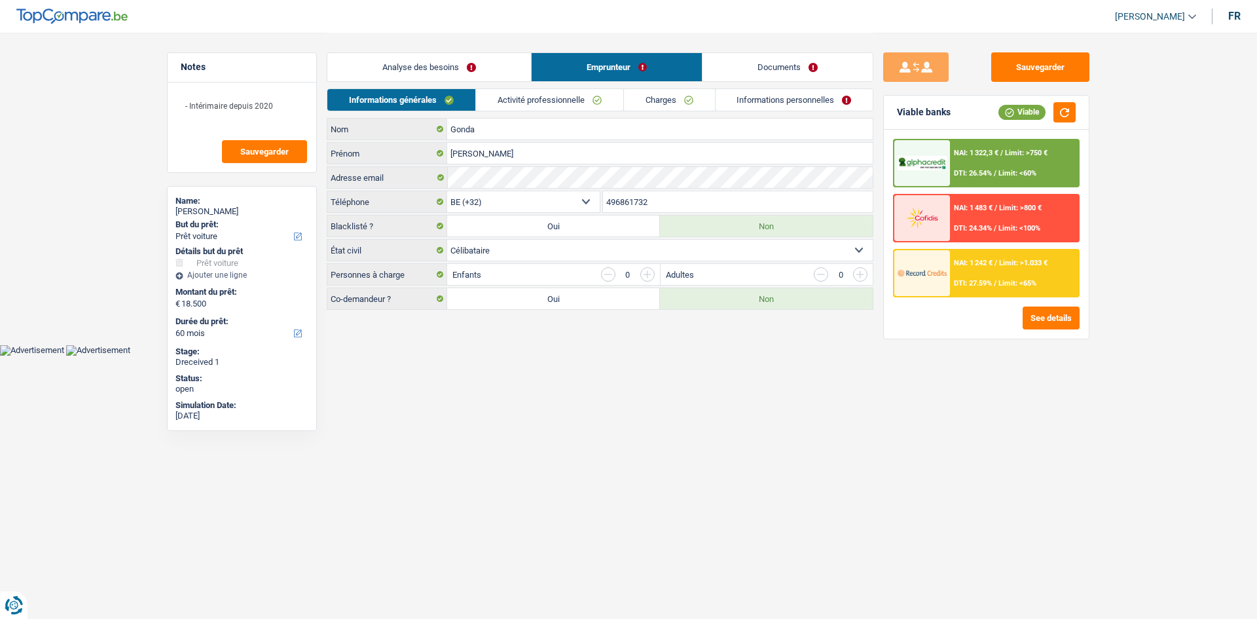
click at [540, 94] on link "Activité professionnelle" at bounding box center [549, 100] width 147 height 22
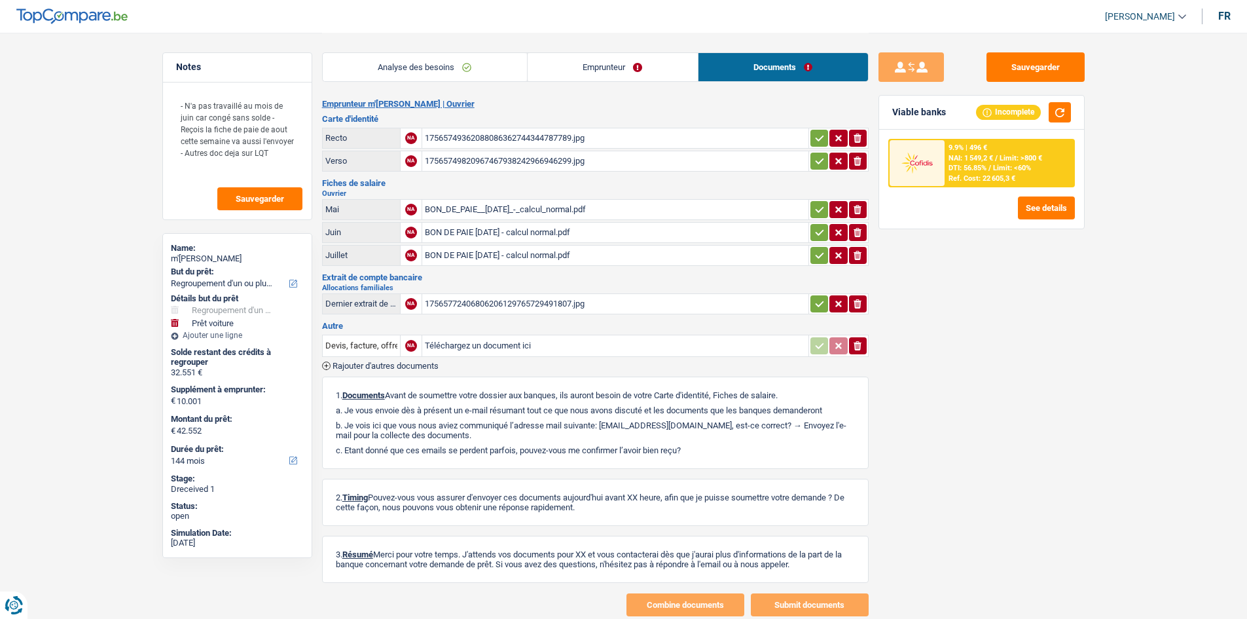
select select "refinancing"
select select "car"
select select "144"
click at [499, 259] on div "BON DE PAIE [DATE] - calcul normal.pdf" at bounding box center [615, 255] width 381 height 20
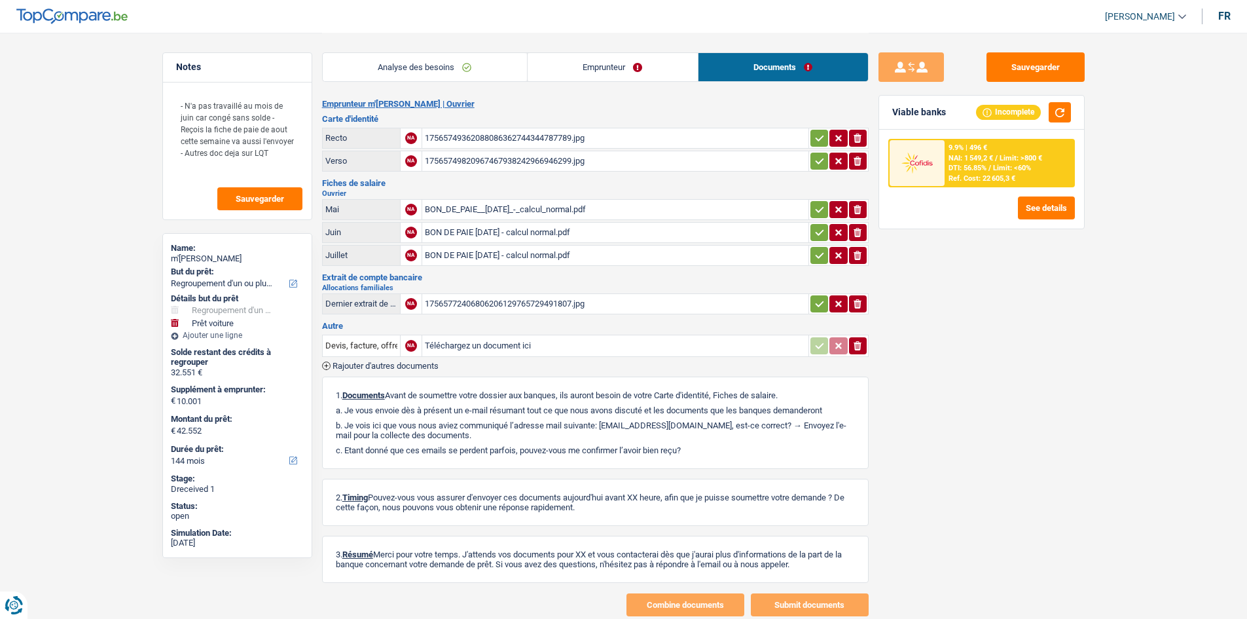
click at [540, 207] on div "BON_DE_PAIE__[DATE]_-_calcul_normal.pdf" at bounding box center [615, 210] width 381 height 20
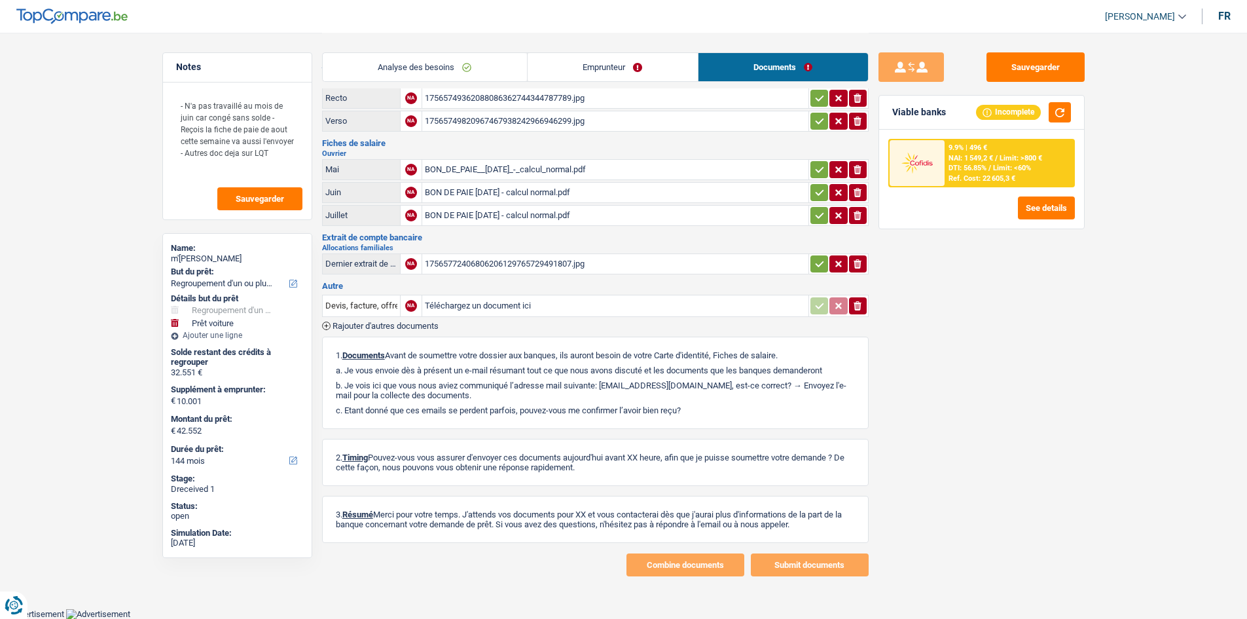
click at [528, 217] on div "BON DE PAIE [DATE] - calcul normal.pdf" at bounding box center [615, 216] width 381 height 20
click at [539, 194] on div "BON DE PAIE [DATE] - calcul normal.pdf" at bounding box center [615, 193] width 381 height 20
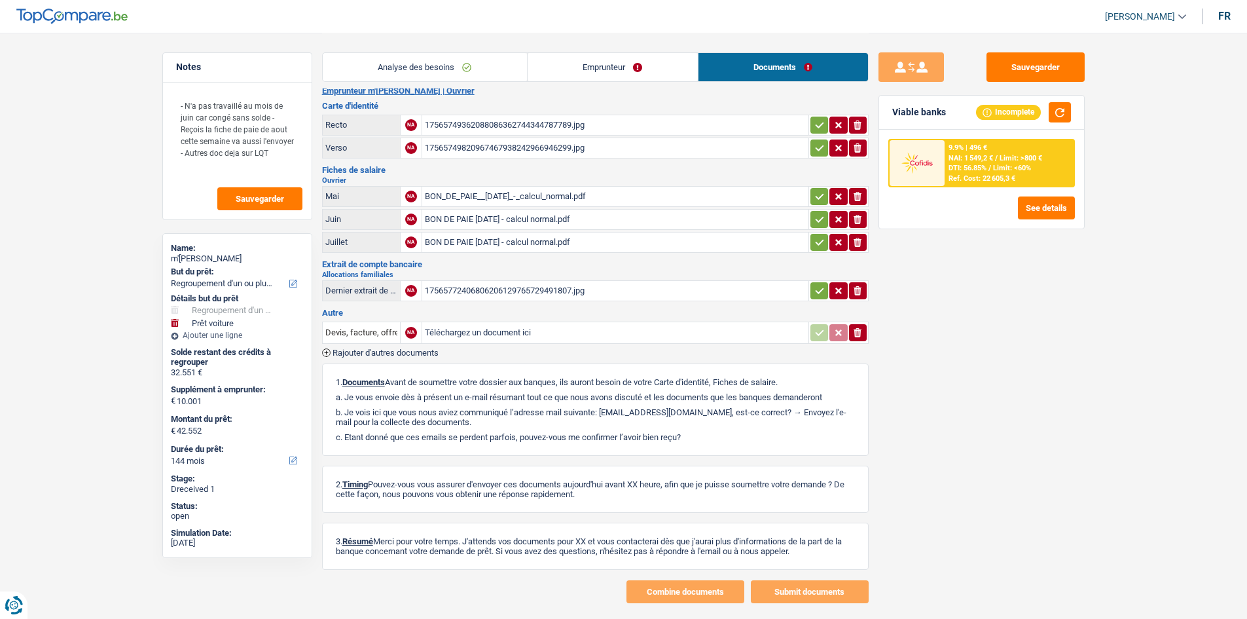
scroll to position [0, 0]
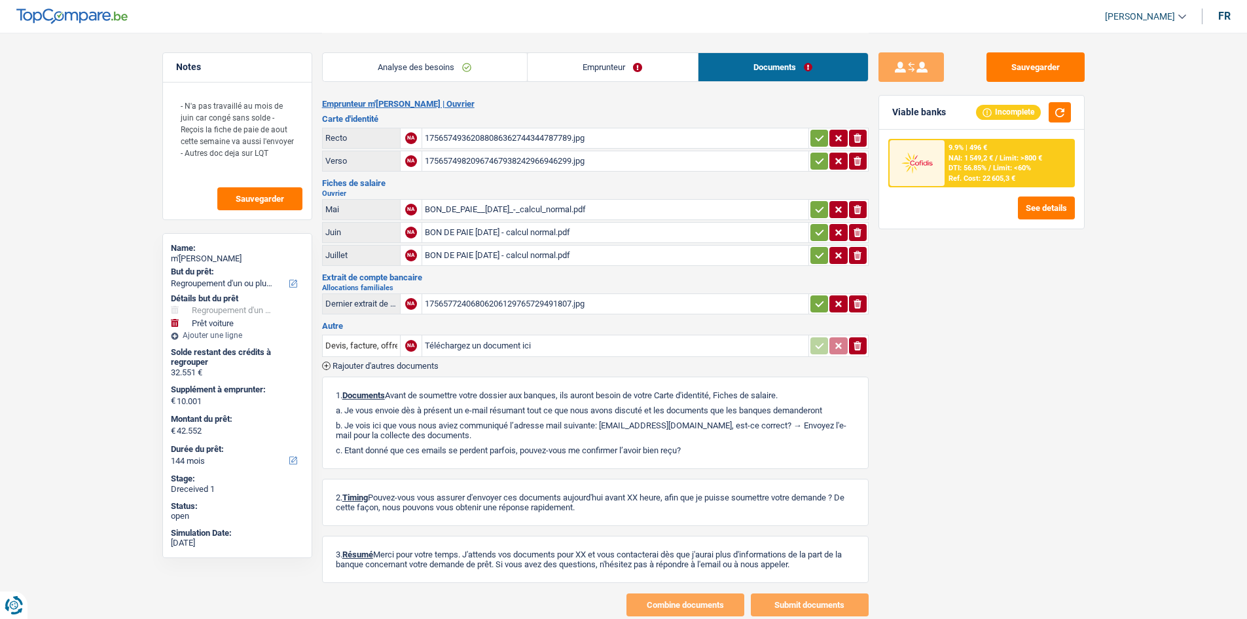
drag, startPoint x: 413, startPoint y: 64, endPoint x: 488, endPoint y: 168, distance: 127.5
click at [413, 64] on link "Analyse des besoins" at bounding box center [425, 67] width 204 height 28
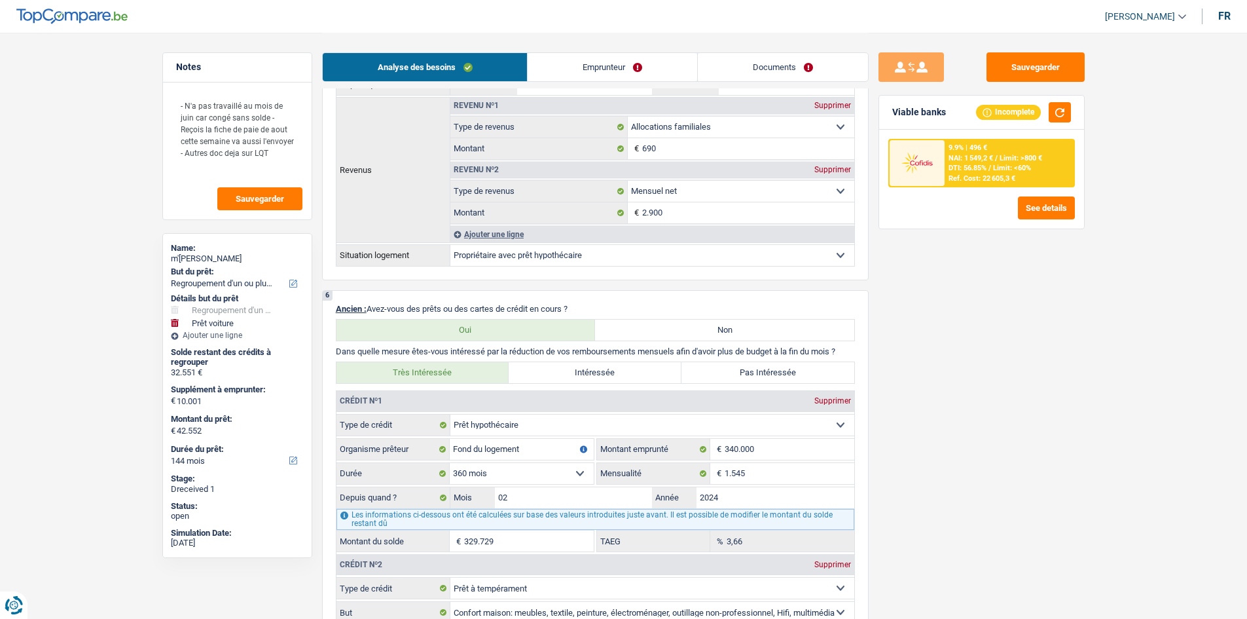
scroll to position [982, 0]
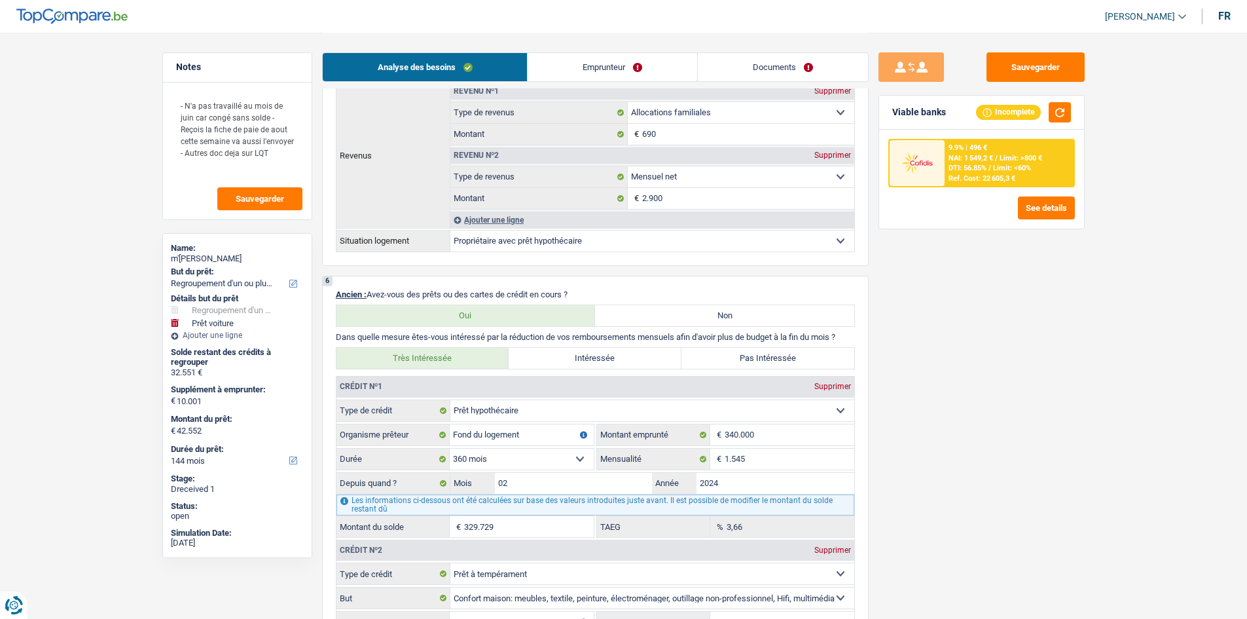
click at [971, 149] on div "9.9% | 496 €" at bounding box center [967, 147] width 39 height 9
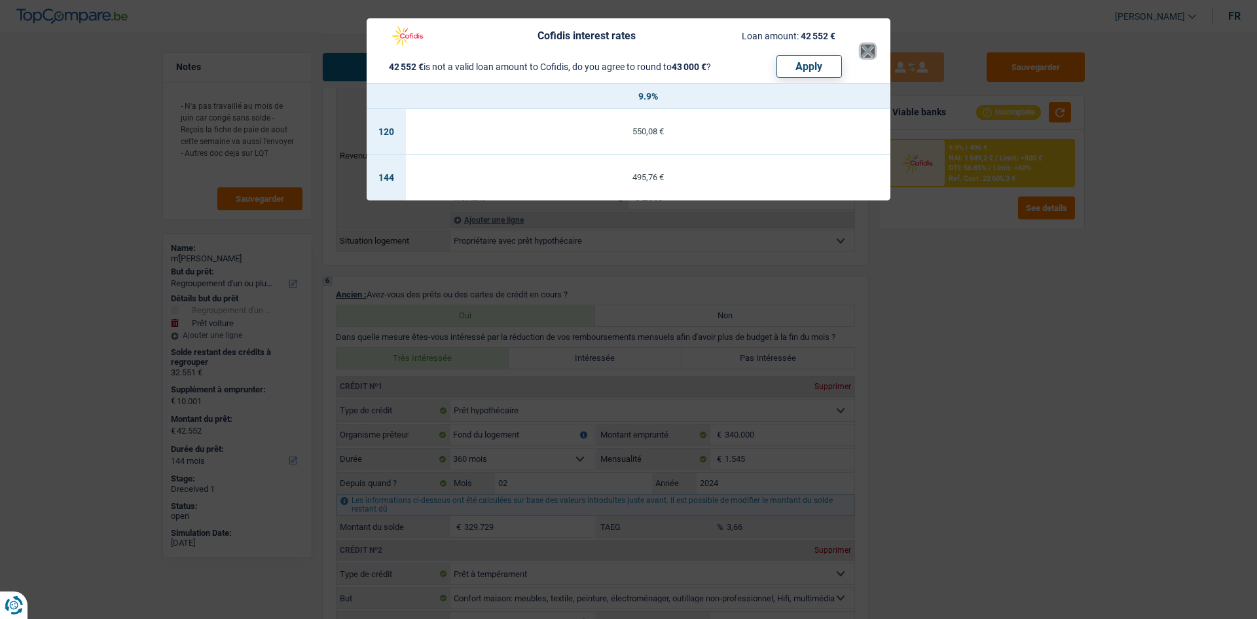
click at [866, 47] on button "×" at bounding box center [868, 51] width 14 height 13
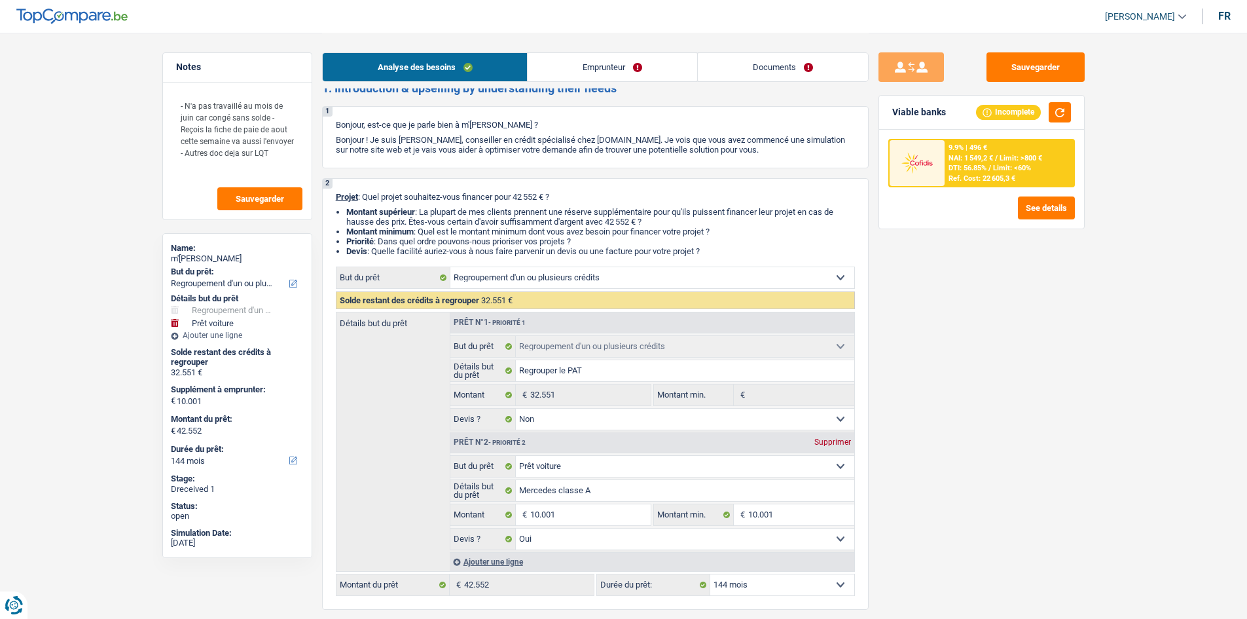
scroll to position [0, 0]
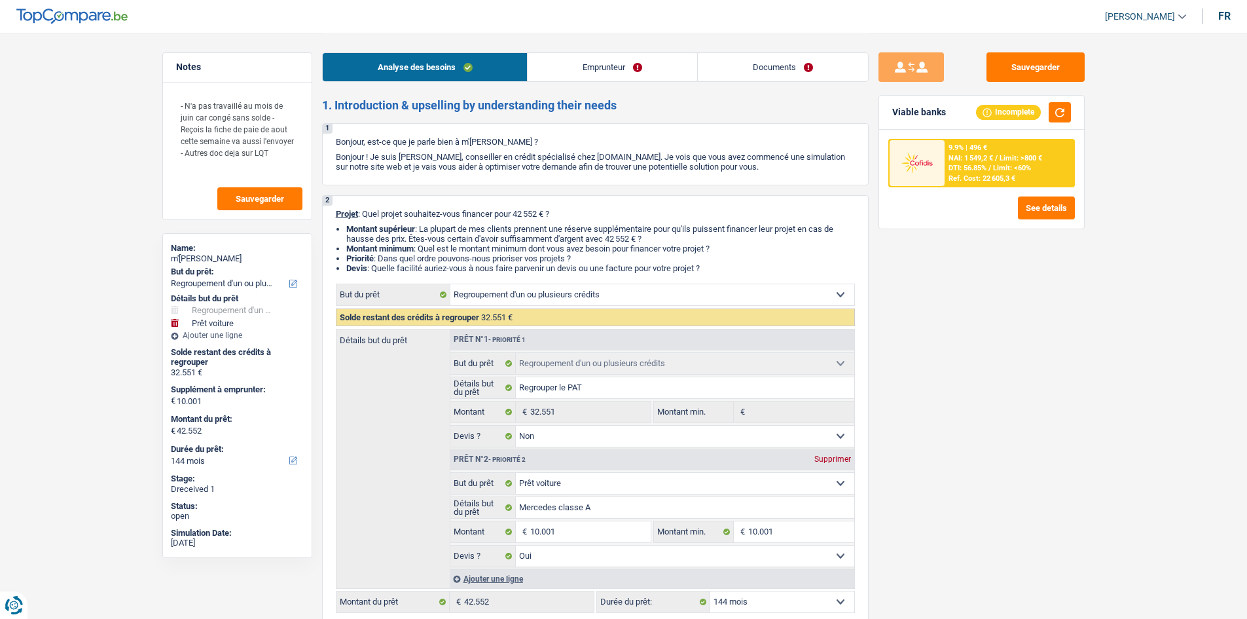
click at [585, 72] on link "Emprunteur" at bounding box center [613, 67] width 170 height 28
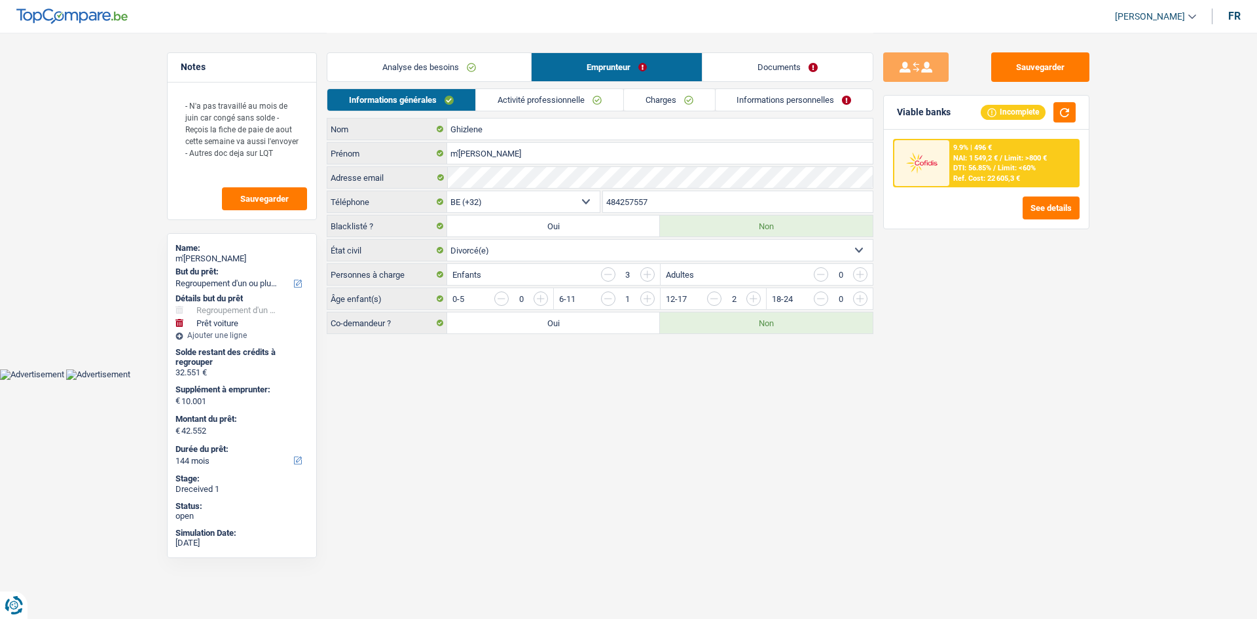
click at [745, 68] on link "Documents" at bounding box center [787, 67] width 170 height 28
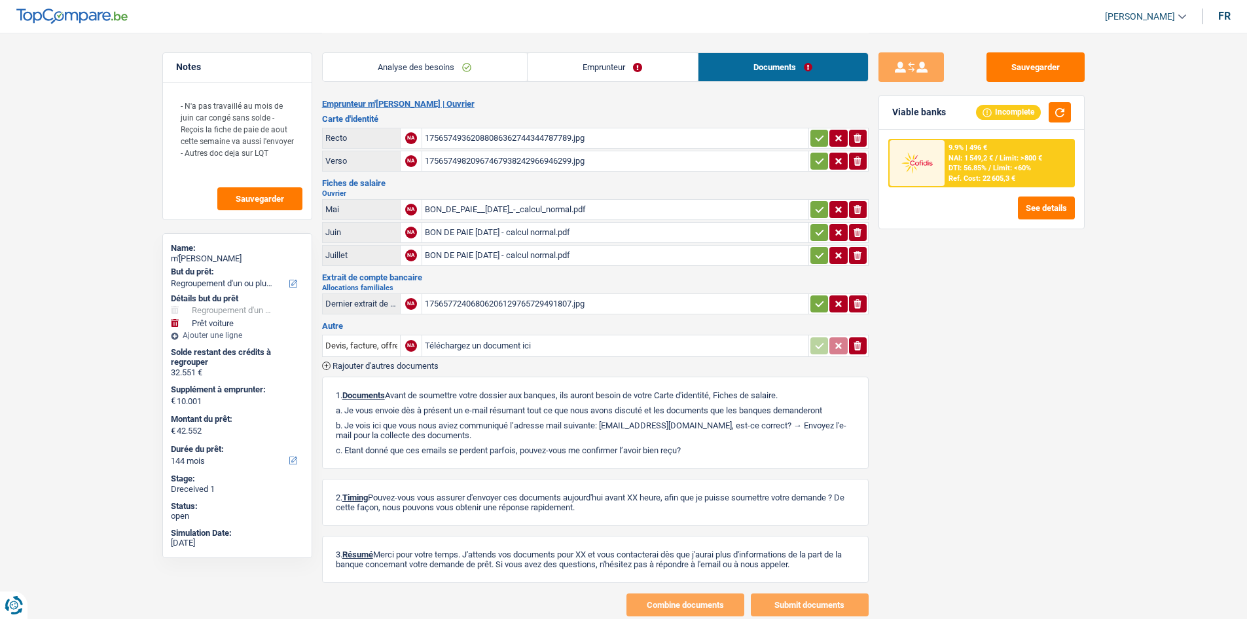
select select "refinancing"
select select "car"
select select "144"
click at [526, 158] on div "17565749820967467938242966946299.jpg" at bounding box center [615, 161] width 381 height 20
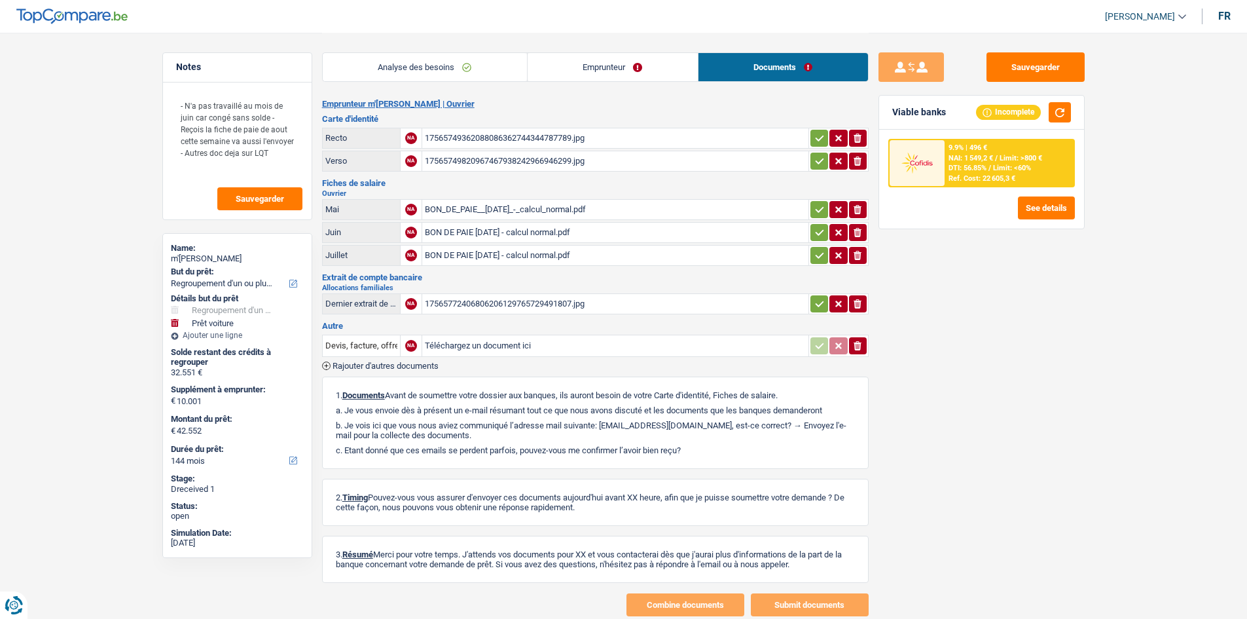
click at [531, 137] on div "17565749362088086362744344787789.jpg" at bounding box center [615, 138] width 381 height 20
click at [466, 302] on div "17565772406806206129765729491807.jpg" at bounding box center [615, 304] width 381 height 20
